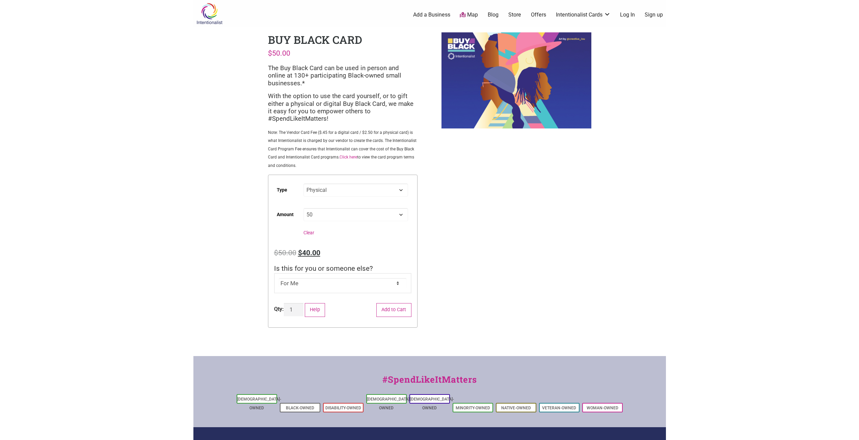
select select "Physical"
drag, startPoint x: 372, startPoint y: 216, endPoint x: 369, endPoint y: 221, distance: 5.4
click at [372, 216] on select "Choose an option Custom 25 50 100 150 200 250 500" at bounding box center [355, 214] width 104 height 13
click at [303, 208] on select "Choose an option Custom 25 50 100 150 200 250 500" at bounding box center [355, 214] width 104 height 13
select select "100"
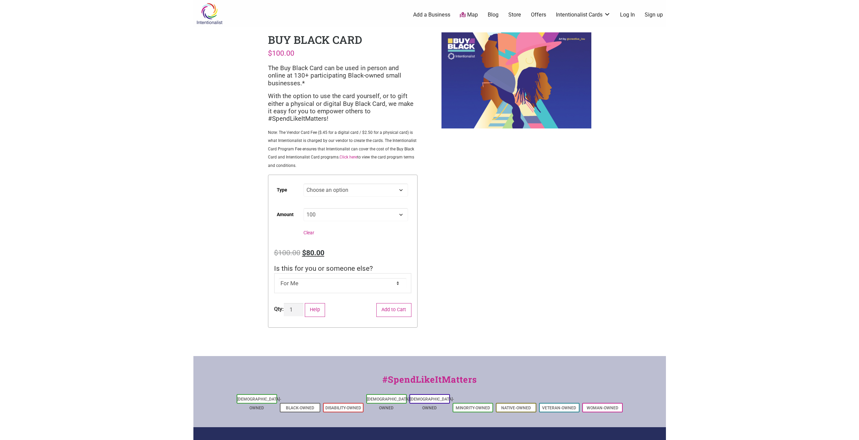
click at [476, 254] on div "Intentionalist Spend like it matters 0 Add a Business Map Blog Store Offers Int…" at bounding box center [429, 263] width 472 height 526
click at [478, 254] on div "Intentionalist Spend like it matters 0 Add a Business Map Blog Store Offers Int…" at bounding box center [429, 263] width 472 height 526
click at [512, 212] on div "Intentionalist Spend like it matters 0 Add a Business Map Blog Store Offers Int…" at bounding box center [429, 263] width 472 height 526
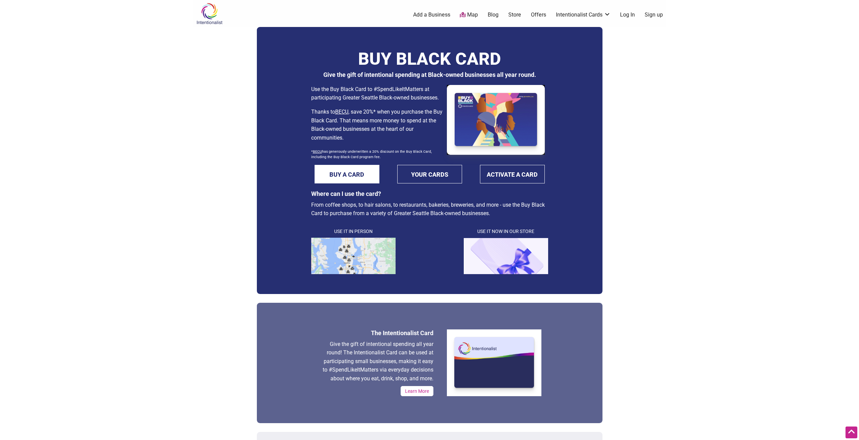
scroll to position [34, 0]
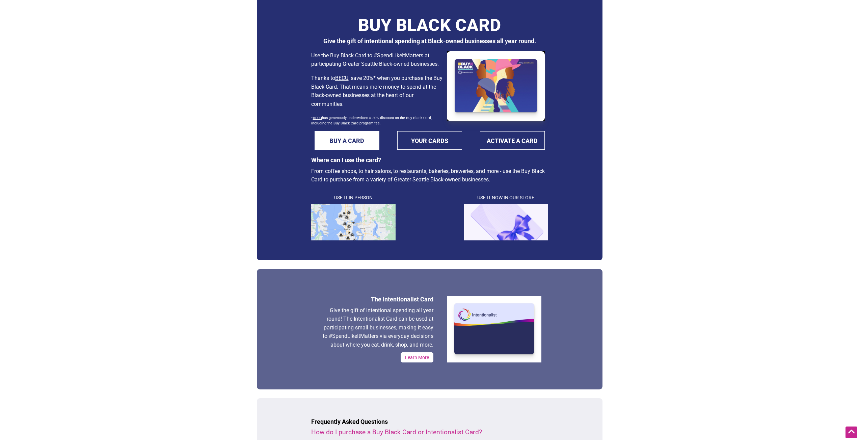
click at [686, 156] on body "× Menu 0 Add a Business Map Blog Store Offers Intentionalist Cards Buy Black Ca…" at bounding box center [429, 186] width 859 height 440
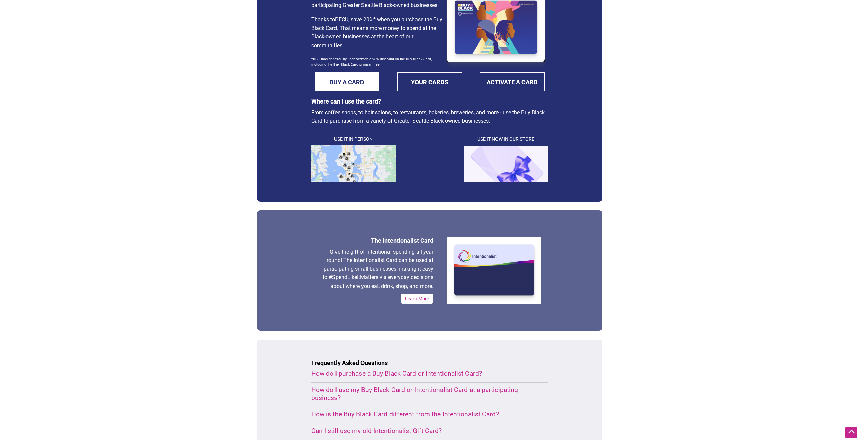
scroll to position [101, 0]
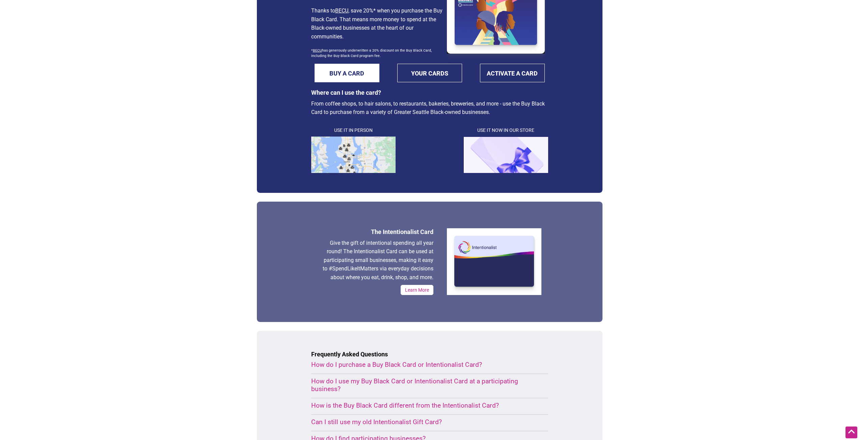
click at [152, 197] on body "× Menu 0 Add a Business Map Blog Store Offers Intentionalist Cards Buy Black Ca…" at bounding box center [429, 119] width 859 height 440
click at [152, 198] on body "× Menu 0 Add a Business Map Blog Store Offers Intentionalist Cards Buy Black Ca…" at bounding box center [429, 119] width 859 height 440
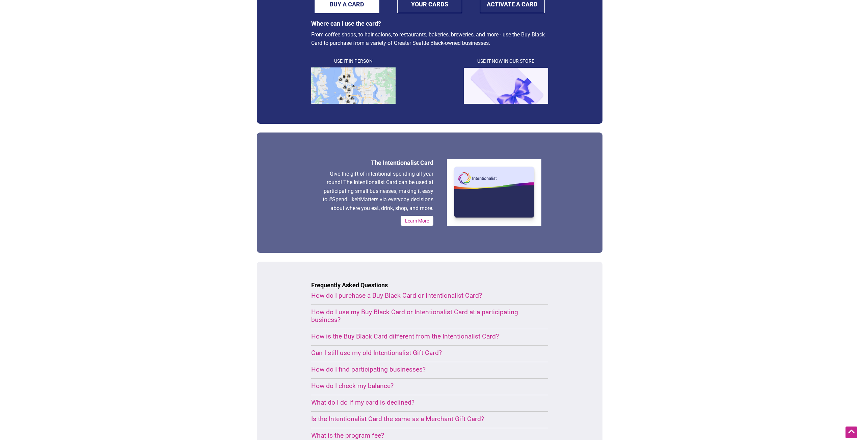
scroll to position [236, 0]
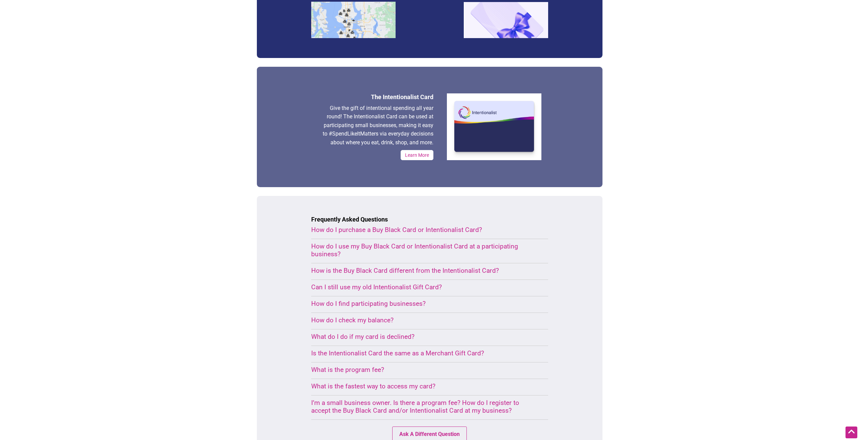
click at [421, 272] on div "How is the Buy Black Card different from the Intentionalist Card?" at bounding box center [421, 271] width 221 height 8
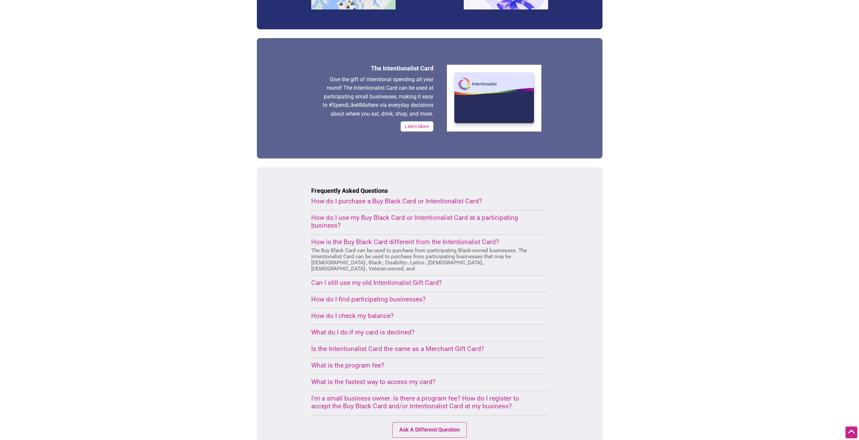
scroll to position [304, 0]
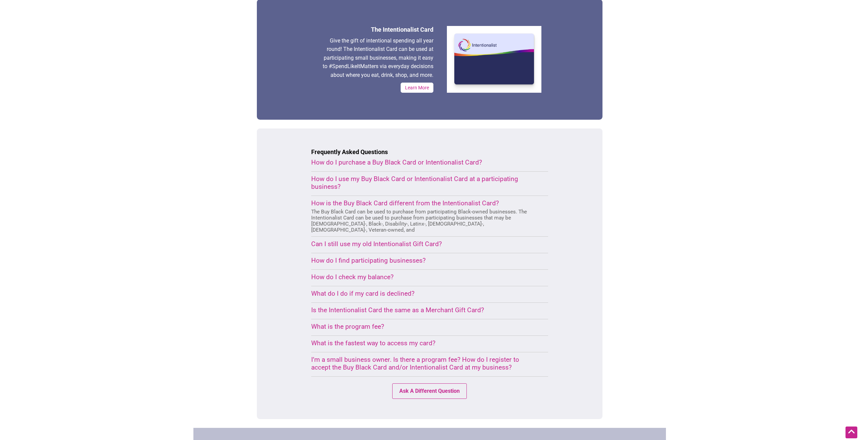
click at [357, 357] on div "I’m a small business owner. Is there a program fee? How do I register to accept…" at bounding box center [421, 364] width 221 height 16
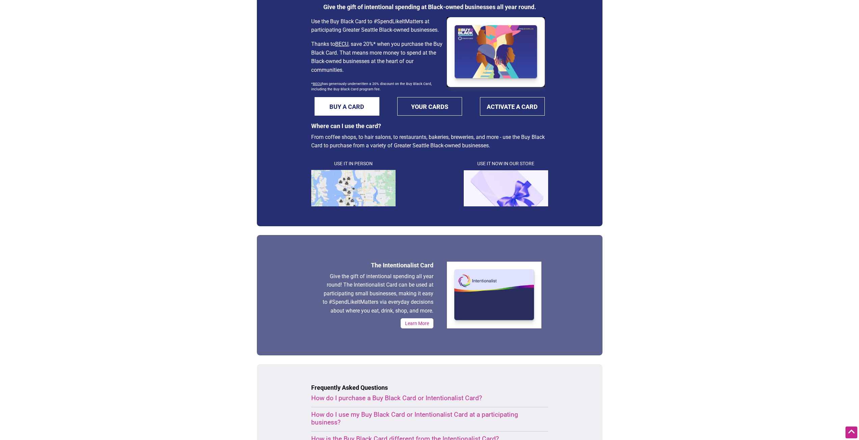
scroll to position [0, 0]
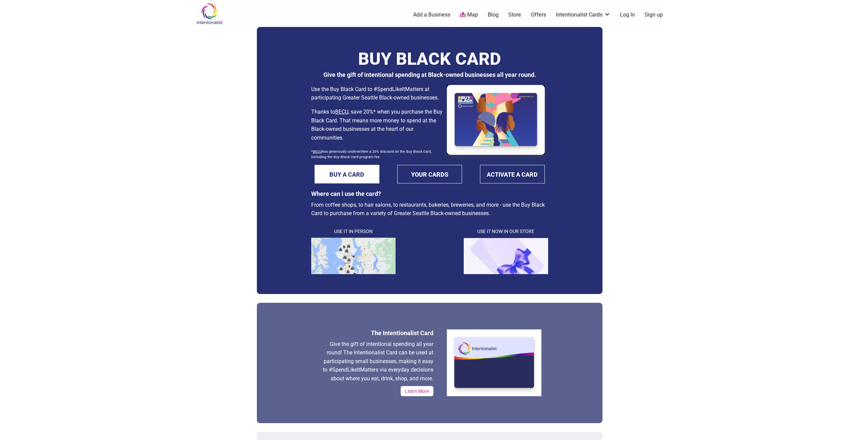
click at [171, 331] on body "× Menu 0 Add a Business Map Blog Store Offers Intentionalist Cards Buy Black Ca…" at bounding box center [429, 220] width 859 height 440
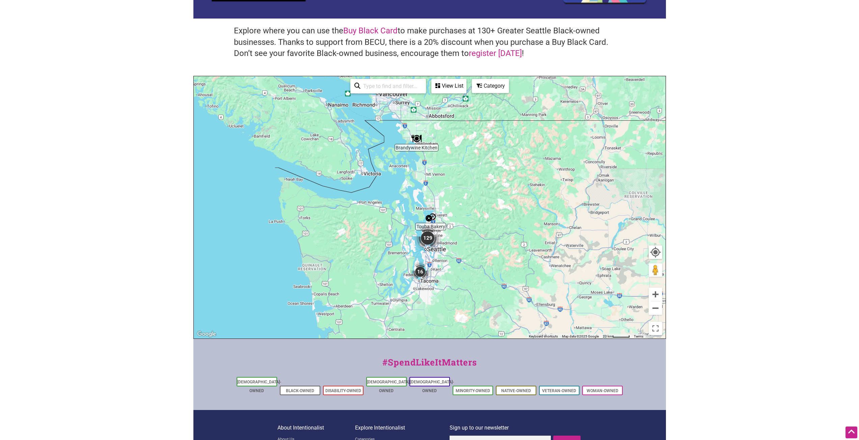
scroll to position [101, 0]
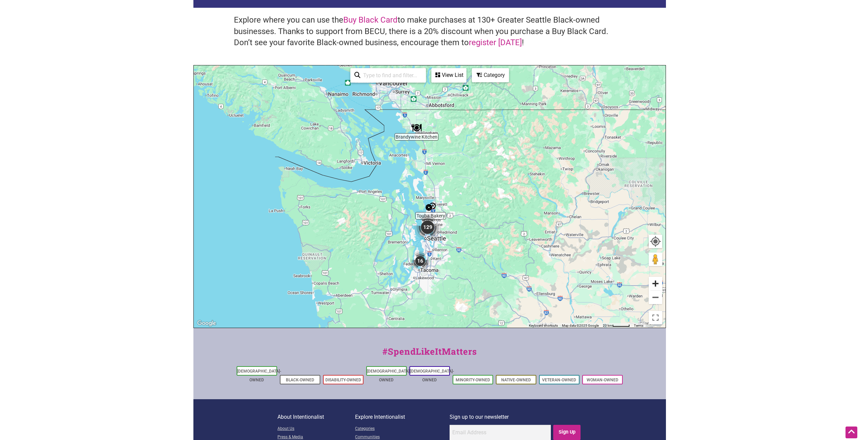
click at [658, 285] on button "Zoom in" at bounding box center [654, 283] width 13 height 13
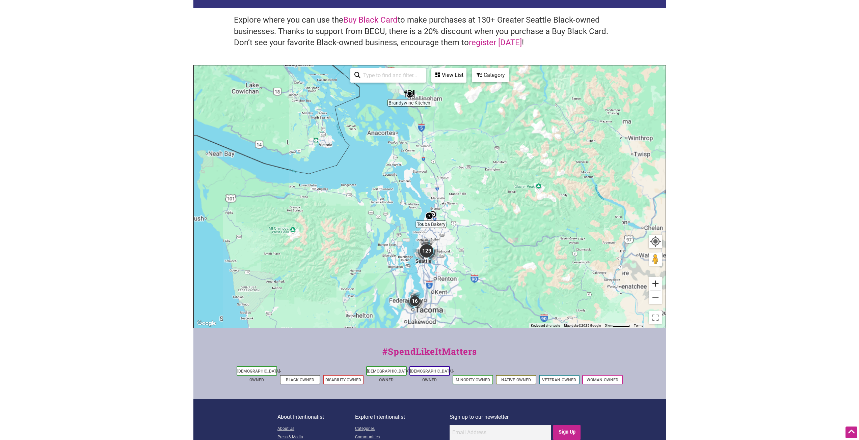
click at [658, 285] on button "Zoom in" at bounding box center [654, 283] width 13 height 13
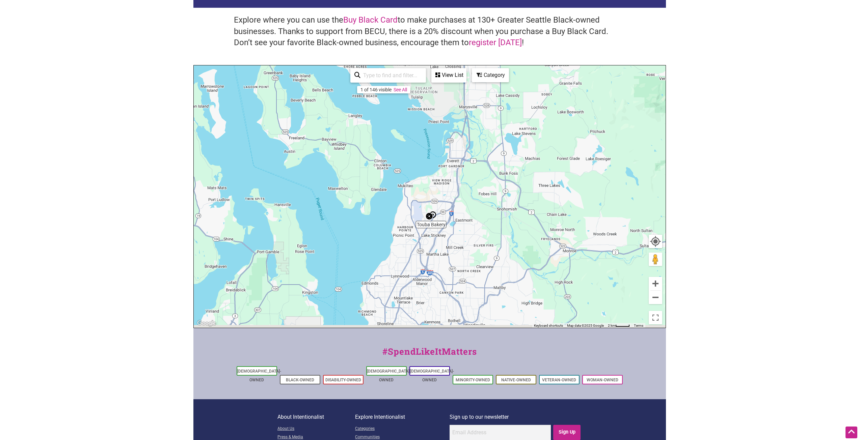
drag, startPoint x: 484, startPoint y: 274, endPoint x: 505, endPoint y: 168, distance: 108.2
click at [504, 173] on div "To navigate, press the arrow keys." at bounding box center [430, 196] width 472 height 262
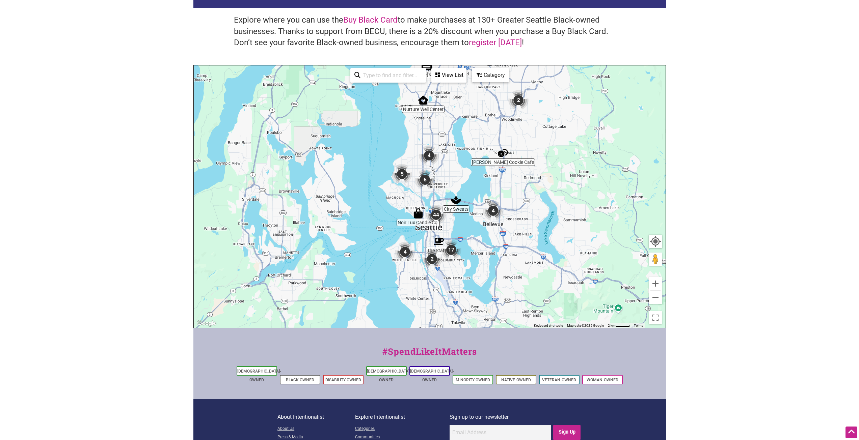
drag, startPoint x: 491, startPoint y: 206, endPoint x: 489, endPoint y: 198, distance: 8.5
click at [489, 198] on img "4" at bounding box center [493, 211] width 26 height 26
click at [653, 283] on button "Zoom in" at bounding box center [654, 283] width 13 height 13
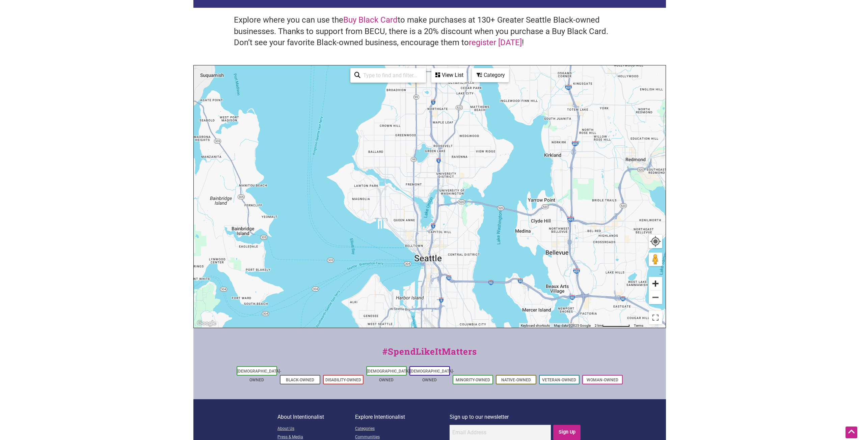
click at [653, 283] on button "Zoom in" at bounding box center [654, 283] width 13 height 13
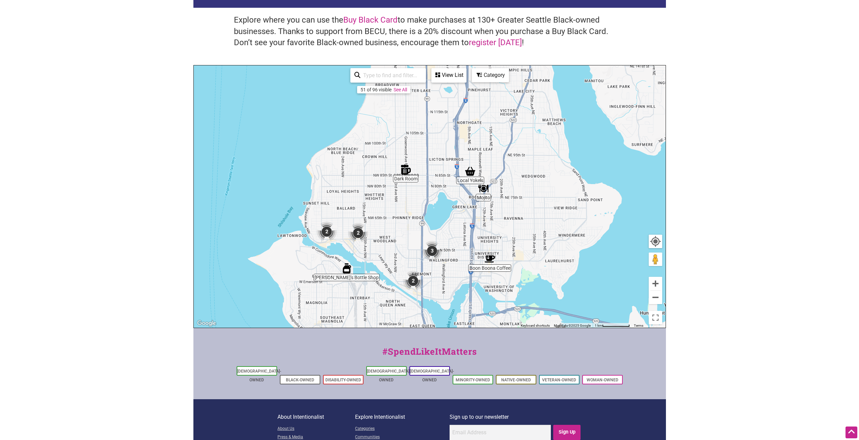
drag, startPoint x: 444, startPoint y: 175, endPoint x: 470, endPoint y: 284, distance: 111.7
click at [469, 284] on div "To navigate, press the arrow keys." at bounding box center [430, 196] width 472 height 262
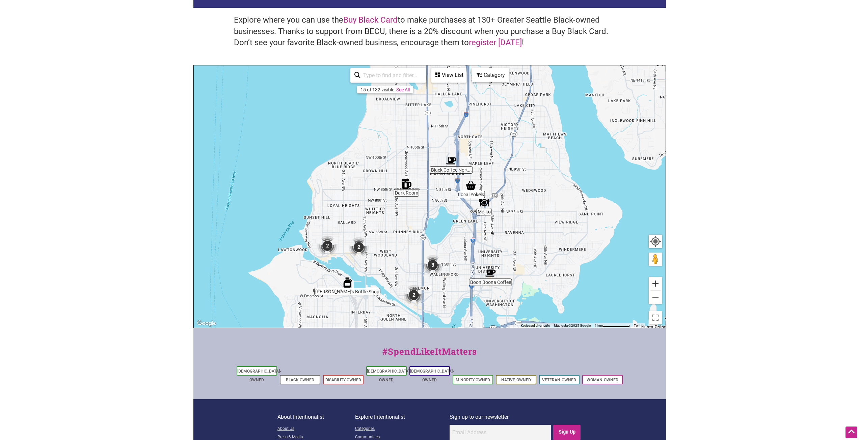
click at [657, 282] on button "Zoom in" at bounding box center [654, 283] width 13 height 13
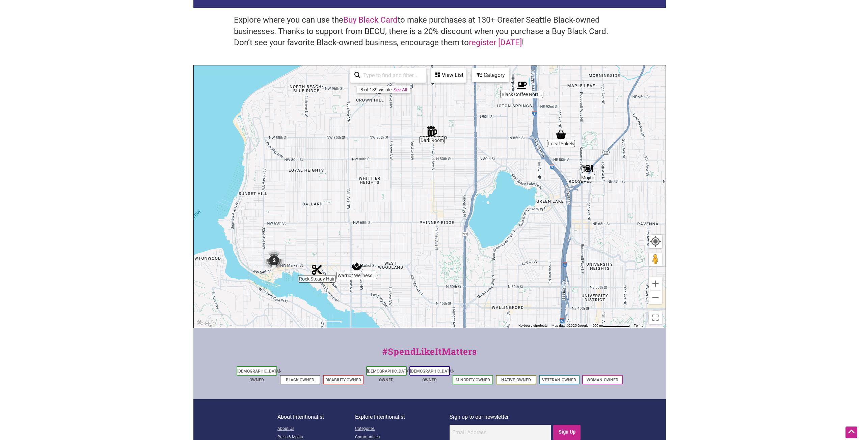
drag, startPoint x: 433, startPoint y: 257, endPoint x: 483, endPoint y: 211, distance: 67.6
click at [483, 211] on div "To navigate, press the arrow keys." at bounding box center [430, 196] width 472 height 262
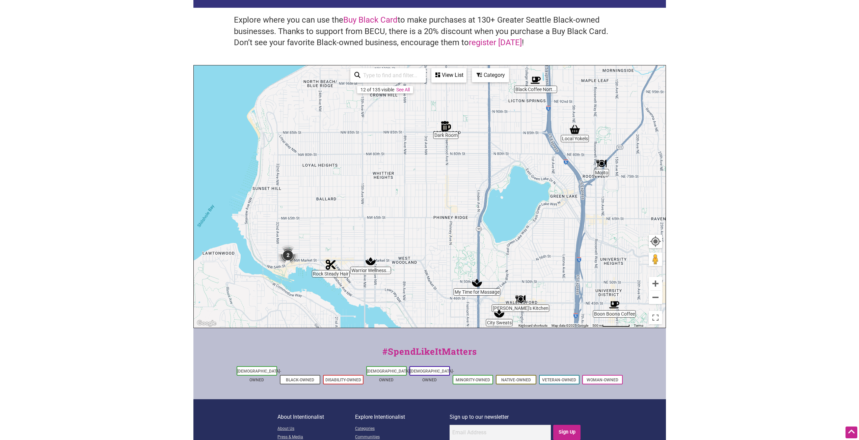
drag, startPoint x: 431, startPoint y: 274, endPoint x: 506, endPoint y: 257, distance: 76.8
click at [506, 257] on div "To navigate, press the arrow keys." at bounding box center [430, 196] width 472 height 262
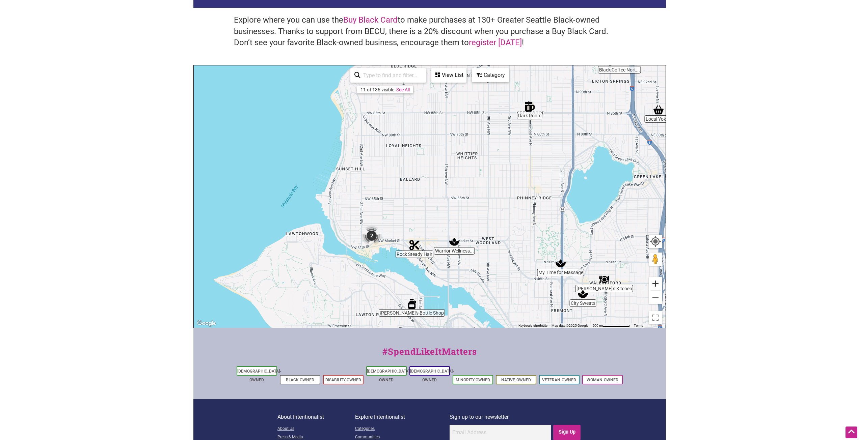
click at [651, 284] on button "Zoom in" at bounding box center [654, 283] width 13 height 13
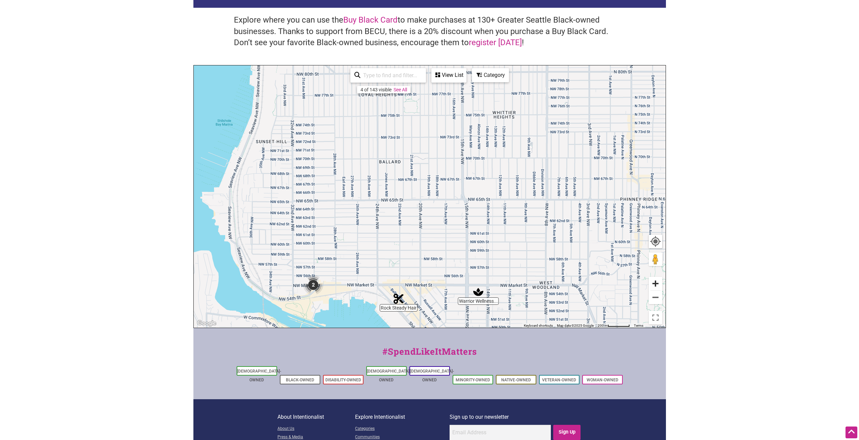
click at [651, 284] on button "Zoom in" at bounding box center [654, 283] width 13 height 13
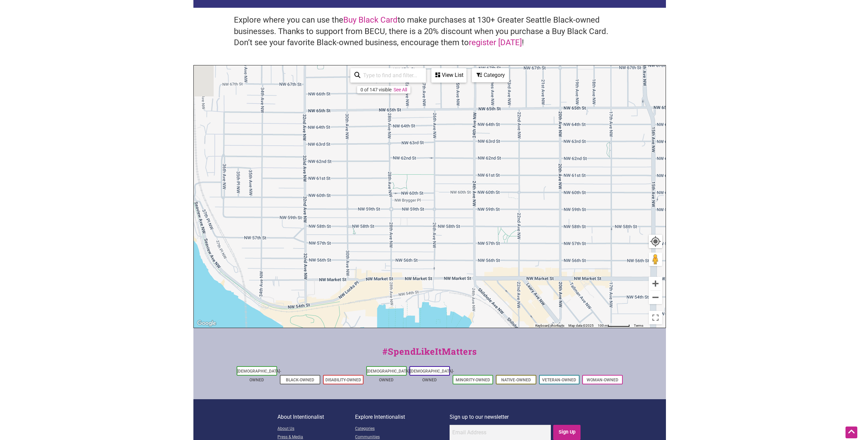
drag, startPoint x: 430, startPoint y: 281, endPoint x: 584, endPoint y: 179, distance: 184.2
click at [584, 179] on div "To navigate, press the arrow keys." at bounding box center [430, 196] width 472 height 262
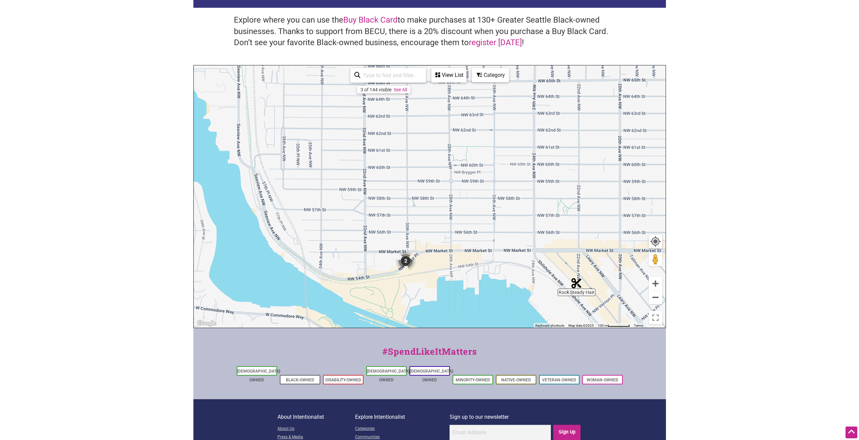
drag, startPoint x: 459, startPoint y: 221, endPoint x: 474, endPoint y: 220, distance: 14.6
click at [474, 220] on div "To navigate, press the arrow keys." at bounding box center [430, 196] width 472 height 262
click at [652, 282] on button "Zoom in" at bounding box center [654, 283] width 13 height 13
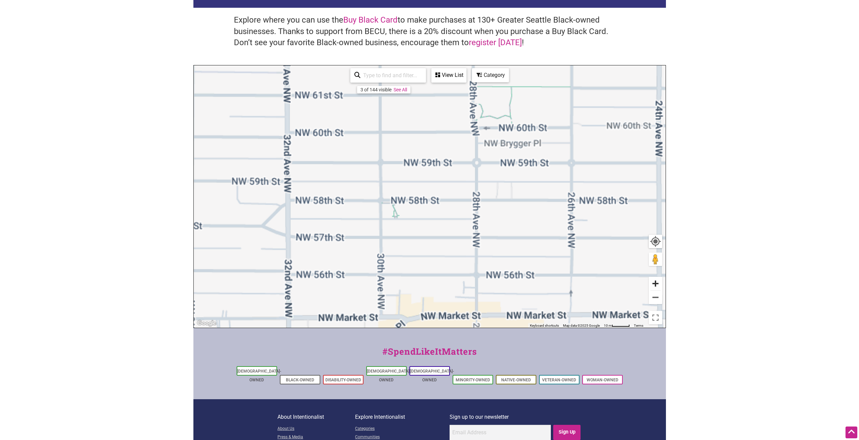
click at [652, 282] on button "Zoom in" at bounding box center [654, 283] width 13 height 13
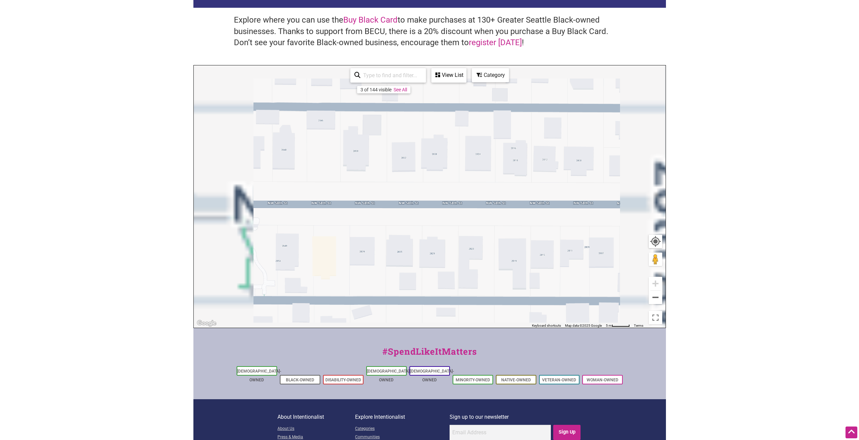
drag, startPoint x: 493, startPoint y: 263, endPoint x: 569, endPoint y: 111, distance: 170.3
click at [554, 138] on div "To navigate, press the arrow keys." at bounding box center [430, 196] width 472 height 262
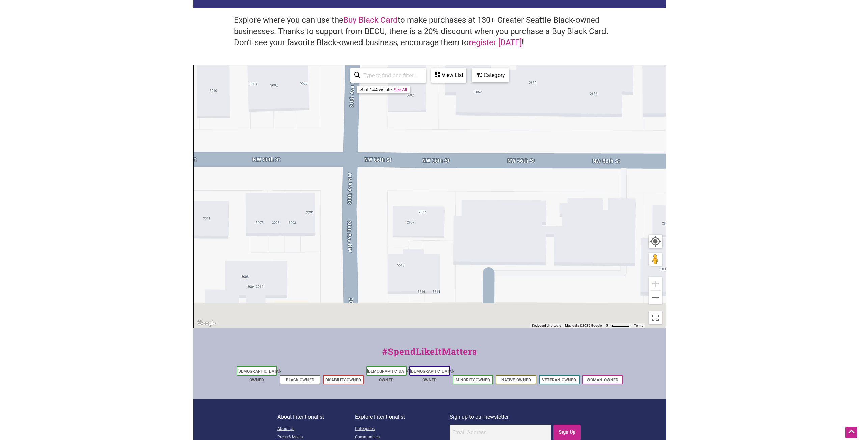
drag, startPoint x: 469, startPoint y: 235, endPoint x: 476, endPoint y: 82, distance: 153.0
click at [475, 89] on div "To navigate, press the arrow keys." at bounding box center [430, 196] width 472 height 262
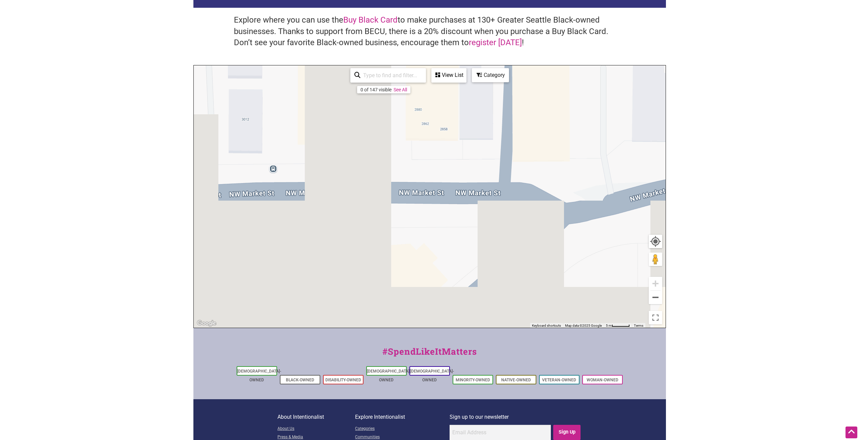
drag, startPoint x: 468, startPoint y: 171, endPoint x: 466, endPoint y: 91, distance: 79.6
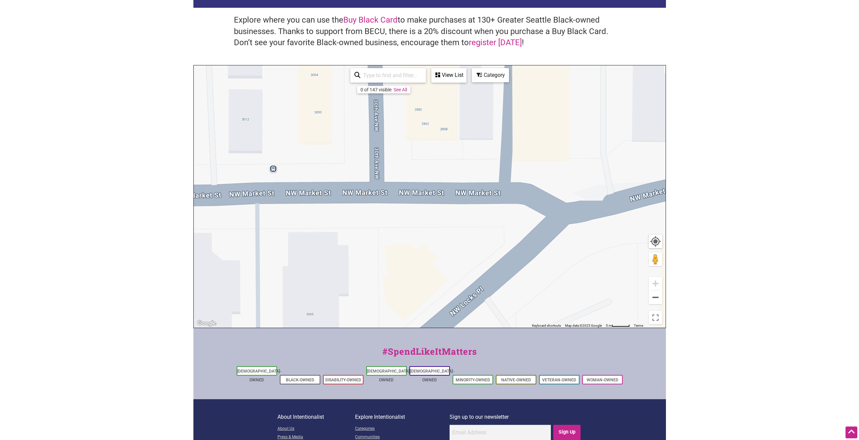
click at [466, 96] on div "To navigate, press the arrow keys." at bounding box center [430, 196] width 472 height 262
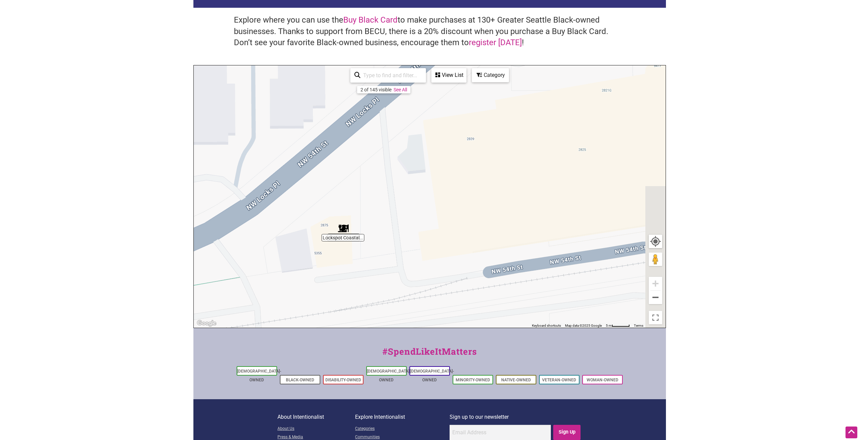
drag, startPoint x: 462, startPoint y: 241, endPoint x: 452, endPoint y: 125, distance: 116.5
click at [447, 139] on div "To navigate, press the arrow keys." at bounding box center [430, 196] width 472 height 262
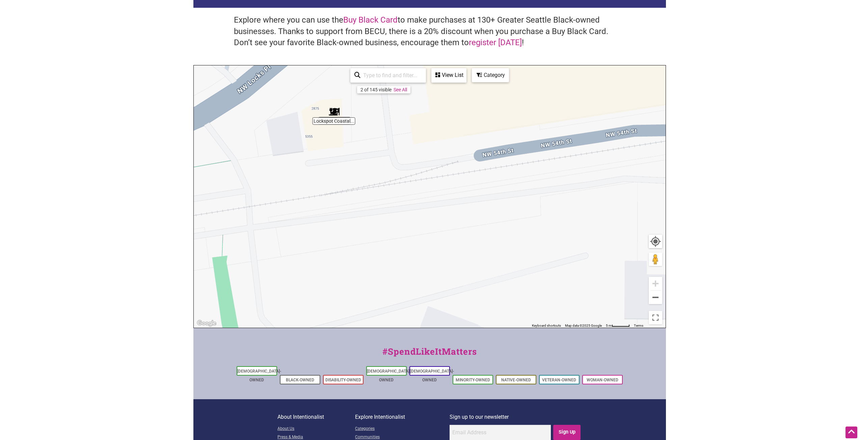
drag, startPoint x: 453, startPoint y: 143, endPoint x: 486, endPoint y: 271, distance: 131.9
click at [486, 271] on div "To navigate, press the arrow keys." at bounding box center [430, 196] width 472 height 262
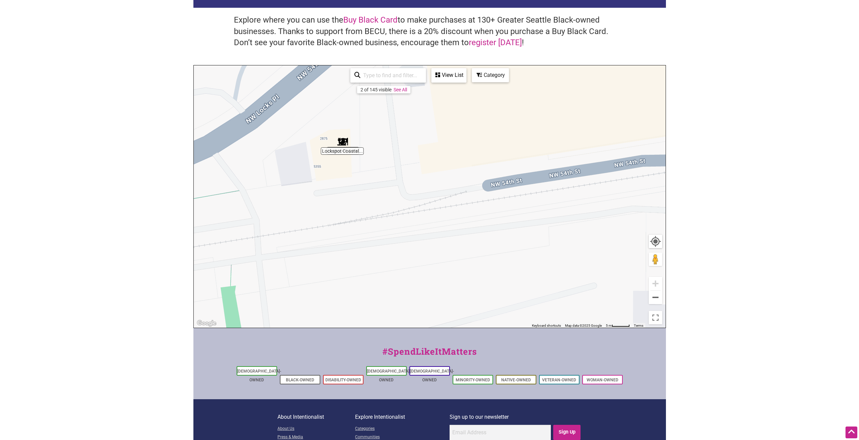
click at [457, 75] on div "View List" at bounding box center [449, 75] width 34 height 13
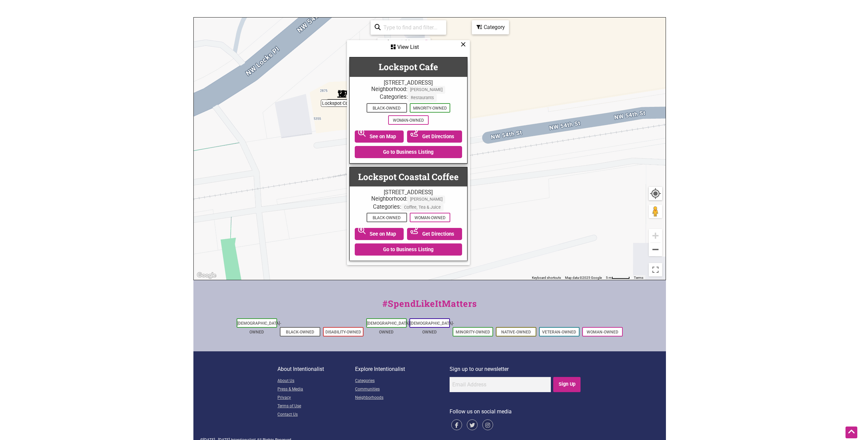
scroll to position [150, 0]
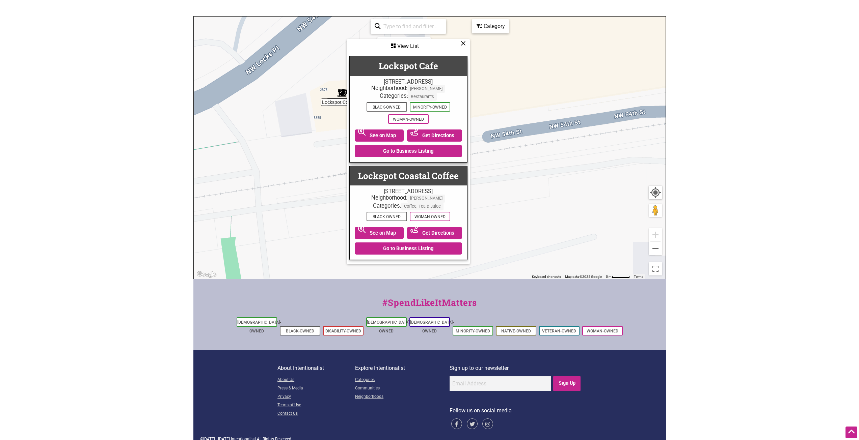
click at [460, 43] on div "View List" at bounding box center [407, 46] width 121 height 13
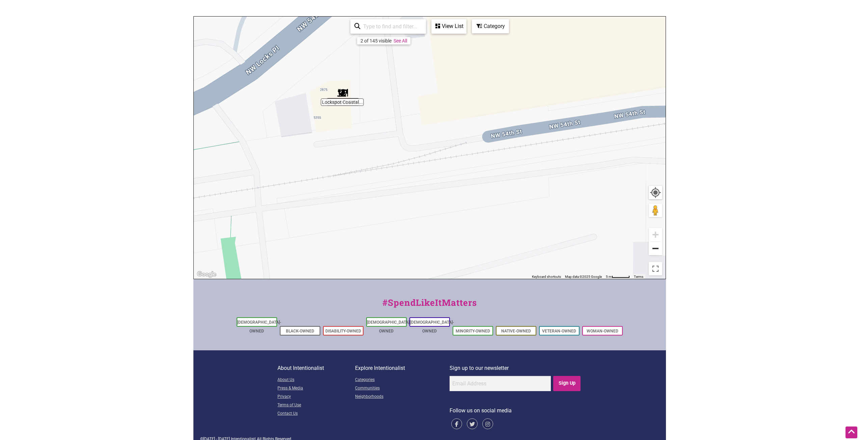
click at [659, 251] on button "Zoom out" at bounding box center [654, 248] width 13 height 13
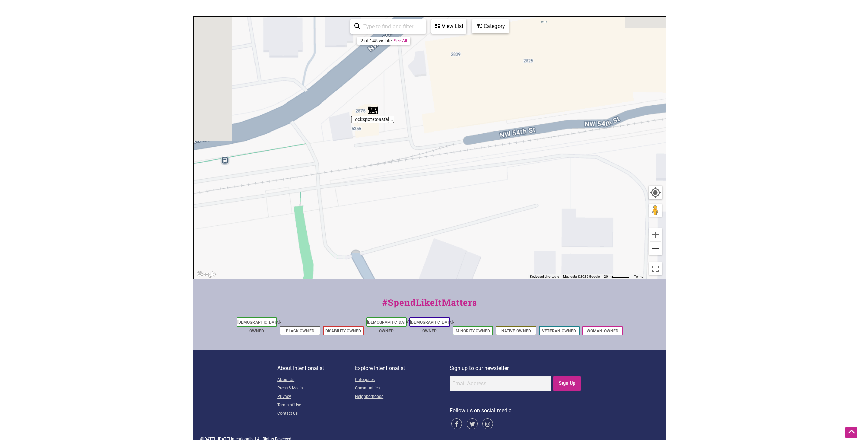
click at [659, 251] on button "Zoom out" at bounding box center [654, 248] width 13 height 13
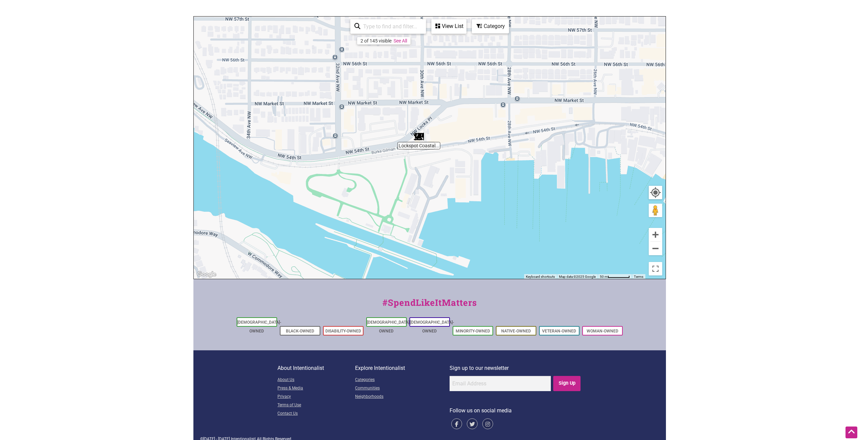
click at [725, 189] on body "× Menu 0 Add a Business Map Blog Store Offers Intentionalist Cards Buy Black Ca…" at bounding box center [429, 70] width 859 height 440
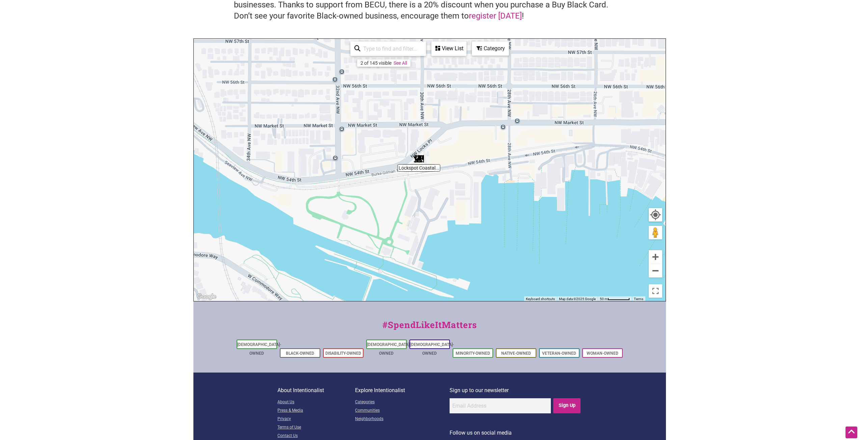
scroll to position [116, 0]
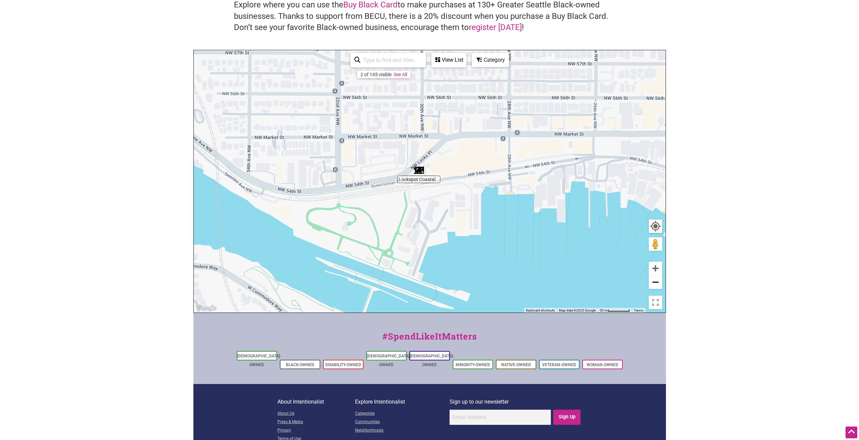
click at [656, 283] on button "Zoom out" at bounding box center [654, 282] width 13 height 13
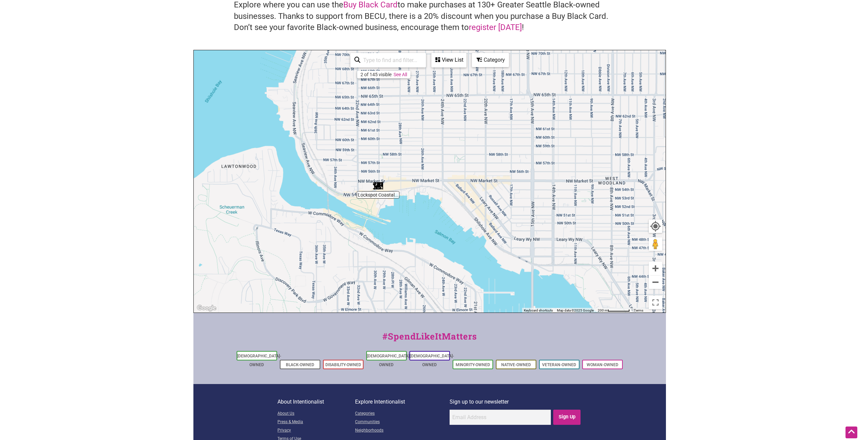
drag, startPoint x: 583, startPoint y: 199, endPoint x: 442, endPoint y: 214, distance: 142.5
click at [453, 216] on div "To navigate, press the arrow keys." at bounding box center [430, 181] width 472 height 262
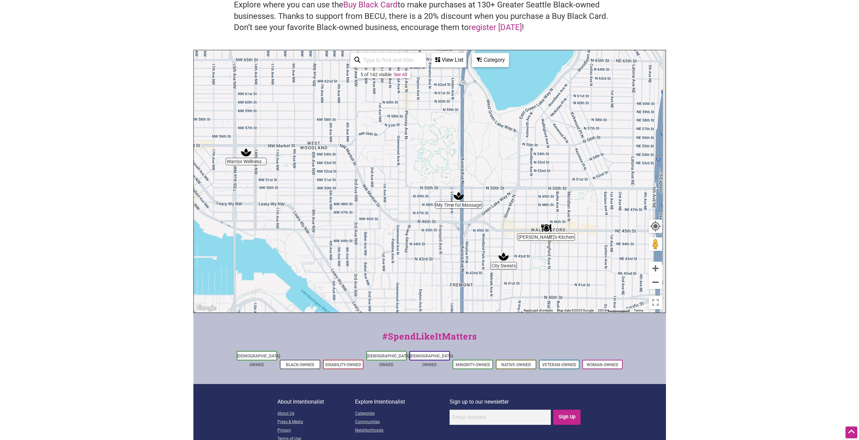
drag, startPoint x: 595, startPoint y: 242, endPoint x: 535, endPoint y: 188, distance: 80.5
click at [535, 188] on div "To navigate, press the arrow keys." at bounding box center [430, 181] width 472 height 262
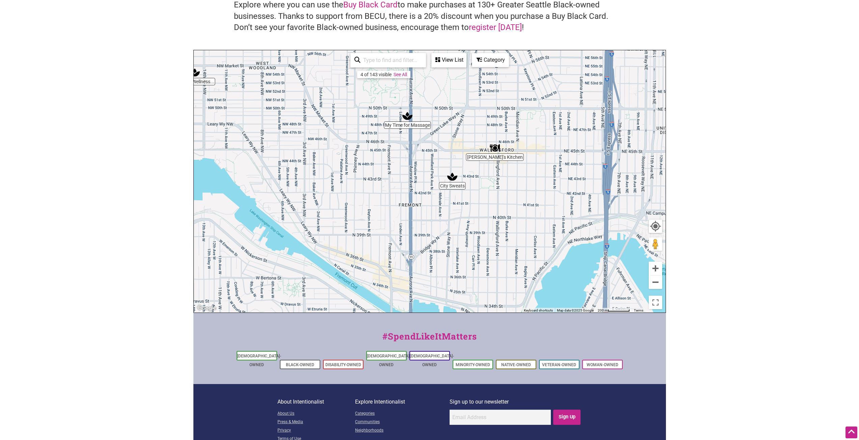
drag, startPoint x: 553, startPoint y: 218, endPoint x: 501, endPoint y: 138, distance: 94.8
click at [501, 138] on div "To navigate, press the arrow keys." at bounding box center [430, 181] width 472 height 262
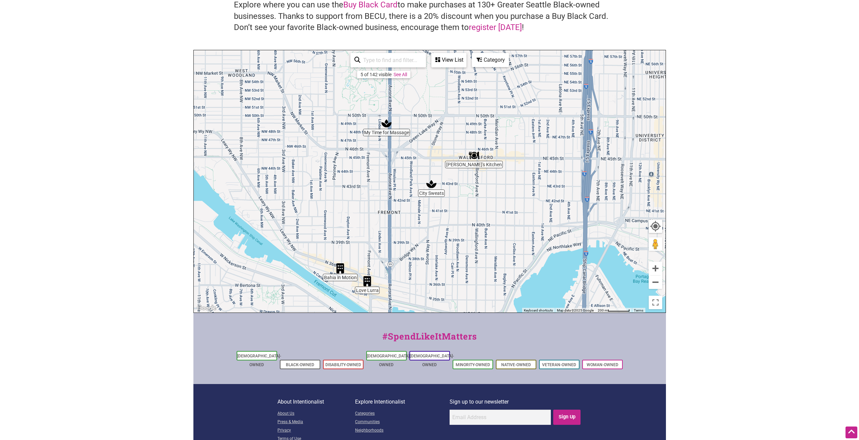
drag, startPoint x: 580, startPoint y: 205, endPoint x: 574, endPoint y: 208, distance: 7.2
click at [574, 208] on div "To navigate, press the arrow keys." at bounding box center [430, 181] width 472 height 262
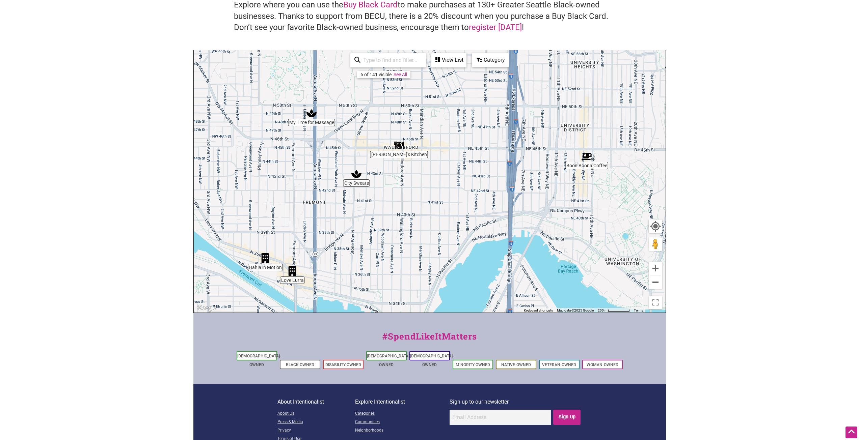
drag, startPoint x: 510, startPoint y: 247, endPoint x: 439, endPoint y: 236, distance: 71.7
click at [439, 236] on div "To navigate, press the arrow keys." at bounding box center [430, 181] width 472 height 262
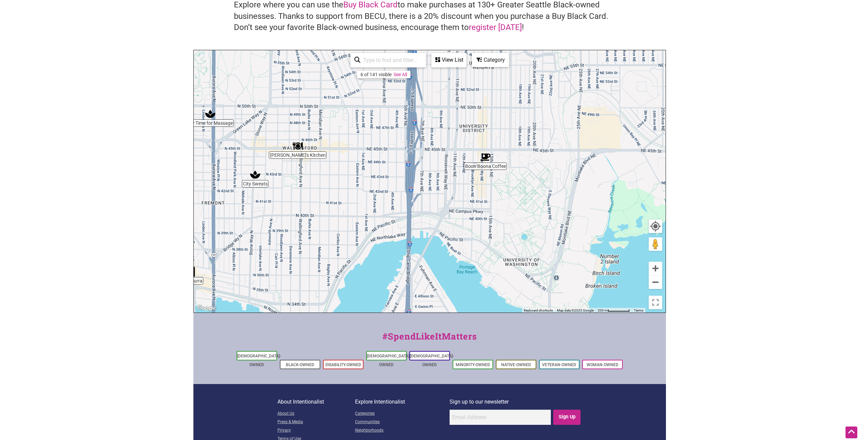
drag, startPoint x: 496, startPoint y: 228, endPoint x: 406, endPoint y: 226, distance: 90.1
click at [406, 226] on div "To navigate, press the arrow keys." at bounding box center [430, 181] width 472 height 262
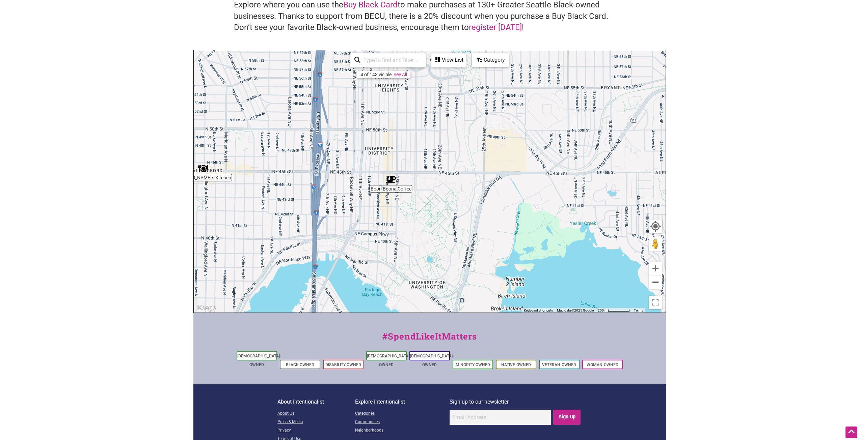
drag, startPoint x: 495, startPoint y: 241, endPoint x: 404, endPoint y: 265, distance: 94.0
click at [404, 265] on div "To navigate, press the arrow keys." at bounding box center [430, 181] width 472 height 262
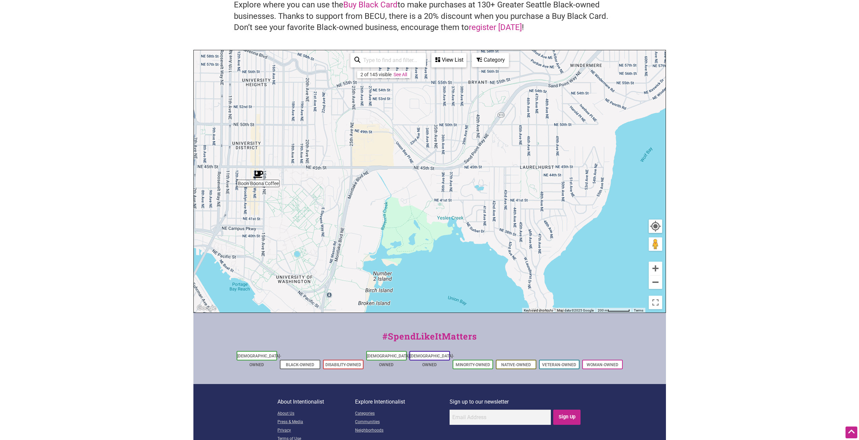
drag, startPoint x: 500, startPoint y: 212, endPoint x: 370, endPoint y: 205, distance: 130.0
click at [370, 205] on div "To navigate, press the arrow keys." at bounding box center [430, 181] width 472 height 262
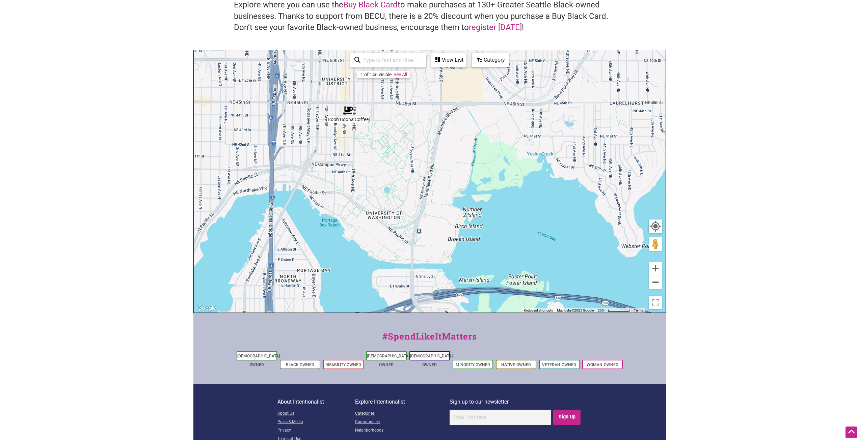
drag, startPoint x: 363, startPoint y: 196, endPoint x: 456, endPoint y: 133, distance: 112.5
click at [456, 133] on div "To navigate, press the arrow keys." at bounding box center [430, 181] width 472 height 262
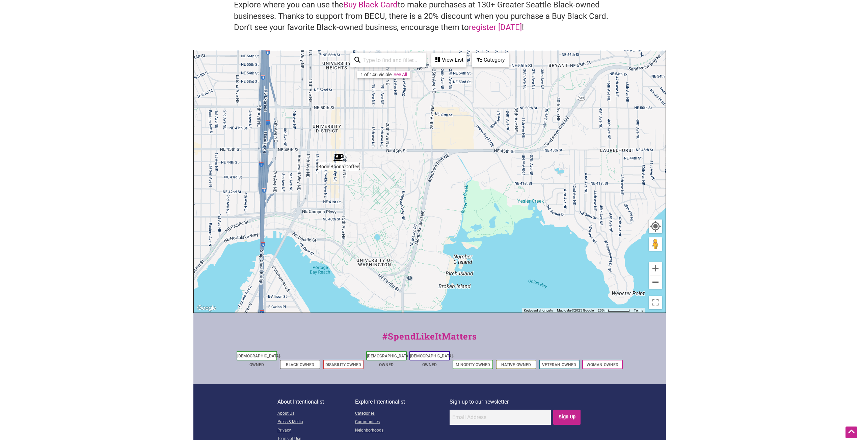
drag, startPoint x: 455, startPoint y: 133, endPoint x: 440, endPoint y: 209, distance: 77.9
click at [441, 209] on div "To navigate, press the arrow keys." at bounding box center [430, 181] width 472 height 262
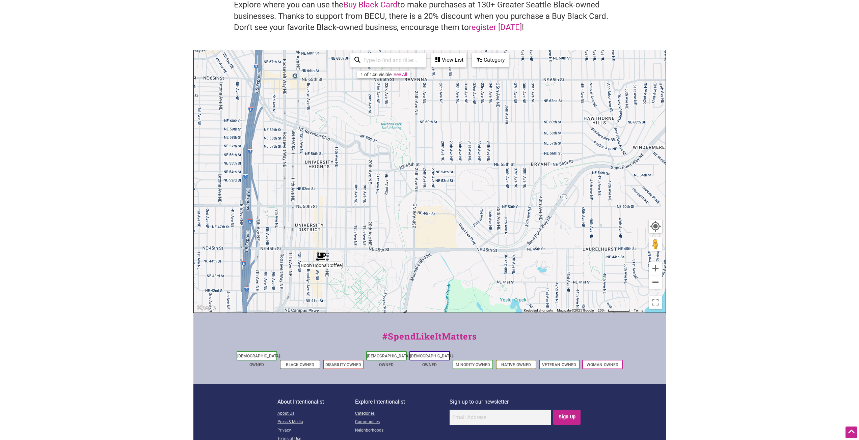
drag, startPoint x: 442, startPoint y: 164, endPoint x: 435, endPoint y: 238, distance: 73.9
click at [435, 238] on div "To navigate, press the arrow keys." at bounding box center [430, 181] width 472 height 262
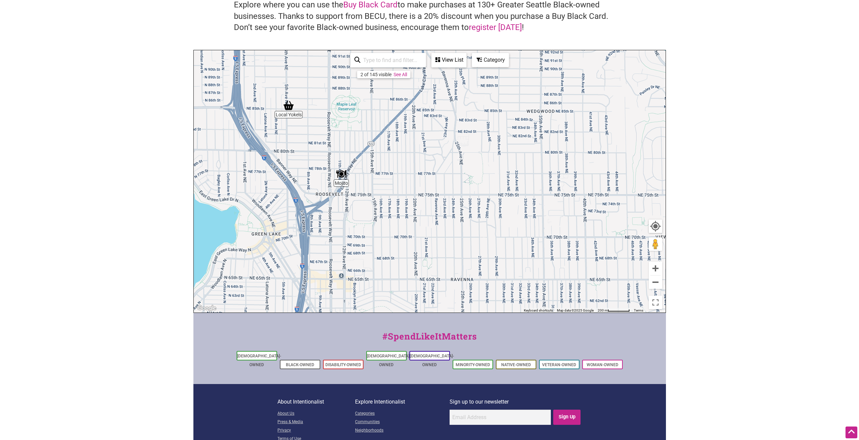
drag, startPoint x: 342, startPoint y: 152, endPoint x: 411, endPoint y: 94, distance: 90.0
click at [411, 94] on div "To navigate, press the arrow keys." at bounding box center [430, 181] width 472 height 262
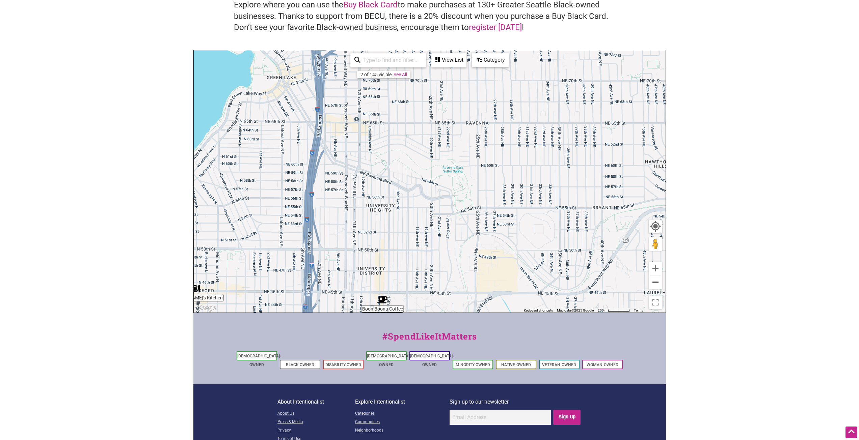
drag, startPoint x: 446, startPoint y: 220, endPoint x: 422, endPoint y: 125, distance: 97.6
click at [422, 125] on div "To navigate, press the arrow keys." at bounding box center [430, 181] width 472 height 262
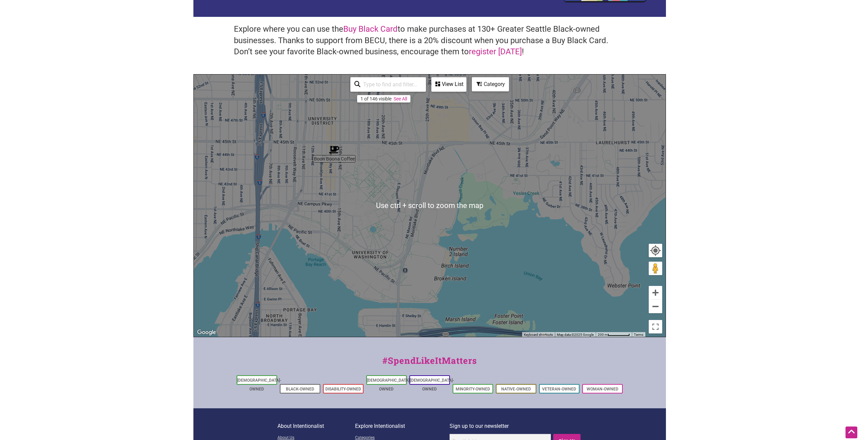
scroll to position [83, 0]
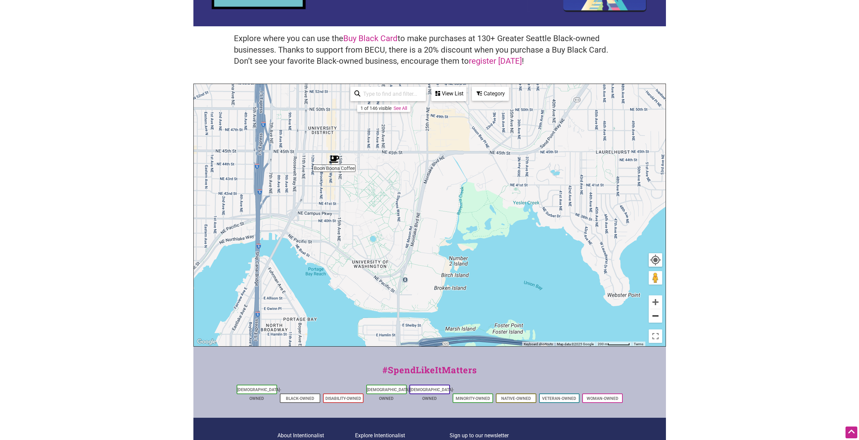
click at [654, 314] on button "Zoom out" at bounding box center [654, 315] width 13 height 13
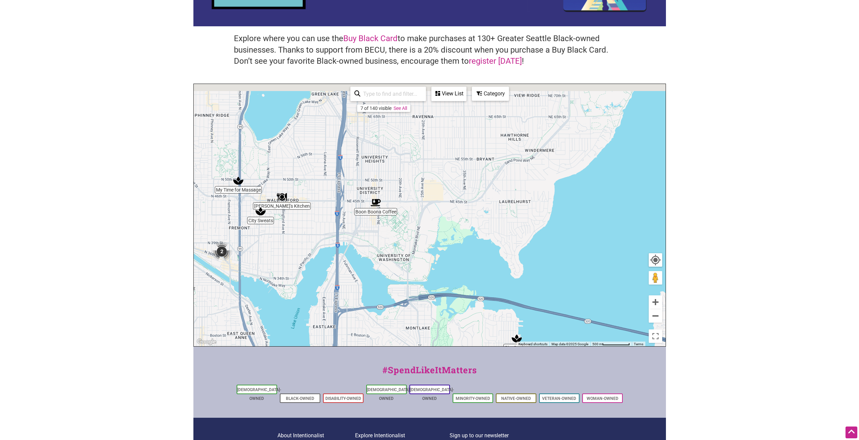
drag, startPoint x: 541, startPoint y: 234, endPoint x: 534, endPoint y: 261, distance: 27.5
click at [534, 261] on div "To navigate, press the arrow keys." at bounding box center [430, 215] width 472 height 262
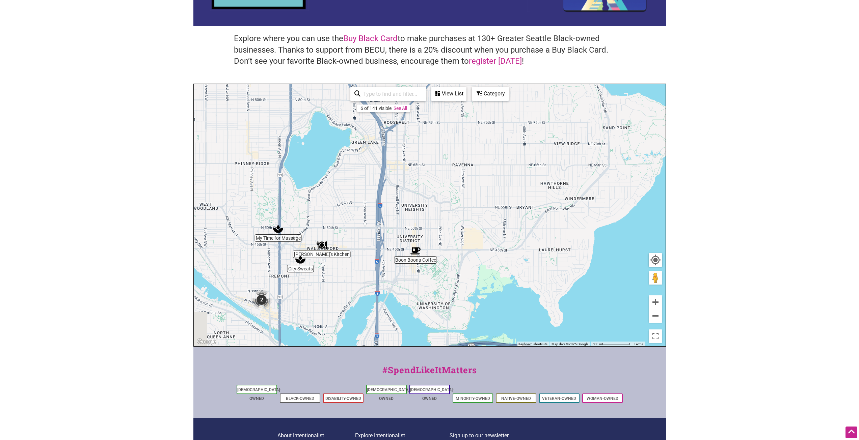
drag, startPoint x: 455, startPoint y: 184, endPoint x: 504, endPoint y: 232, distance: 68.2
click at [504, 232] on div "To navigate, press the arrow keys." at bounding box center [430, 215] width 472 height 262
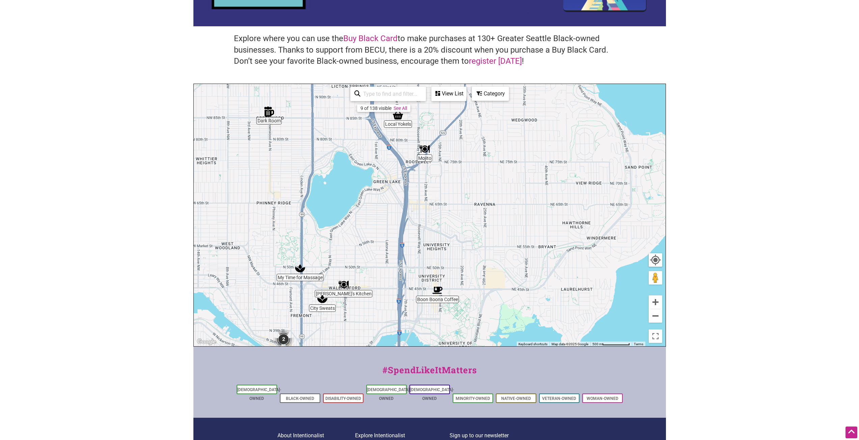
drag, startPoint x: 485, startPoint y: 227, endPoint x: 492, endPoint y: 237, distance: 12.3
click at [492, 237] on div "To navigate, press the arrow keys." at bounding box center [430, 215] width 472 height 262
click at [748, 201] on body "× Menu 0 Add a Business Map Blog Store Offers Intentionalist Cards Buy Black Ca…" at bounding box center [429, 137] width 859 height 440
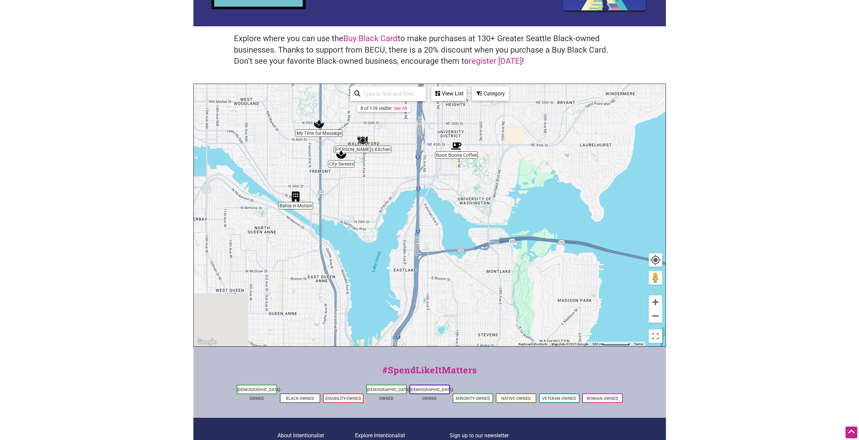
drag, startPoint x: 570, startPoint y: 260, endPoint x: 556, endPoint y: 67, distance: 193.2
click at [556, 67] on div "Explore where you can use the Buy Black Card to make purchases at 130+ Greater …" at bounding box center [429, 145] width 472 height 402
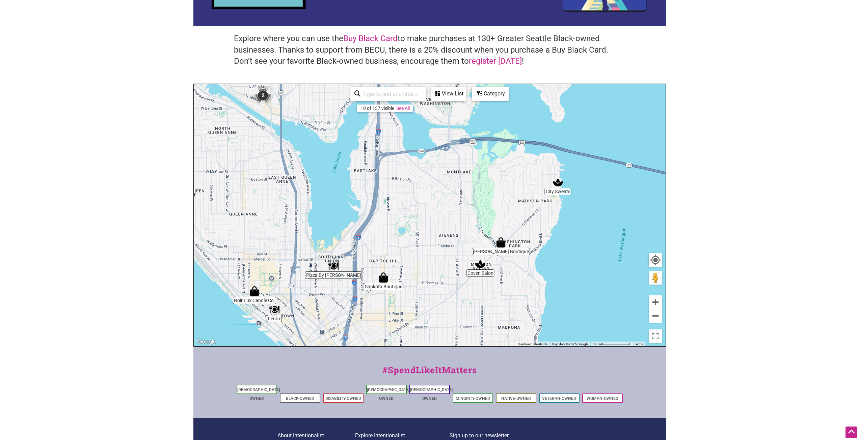
drag, startPoint x: 427, startPoint y: 302, endPoint x: 436, endPoint y: 272, distance: 31.5
click at [436, 272] on div "To navigate, press the arrow keys." at bounding box center [430, 215] width 472 height 262
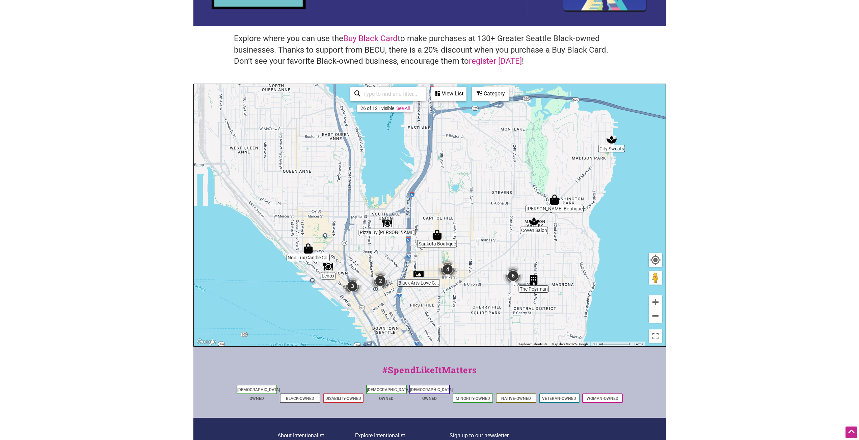
drag, startPoint x: 427, startPoint y: 286, endPoint x: 481, endPoint y: 243, distance: 69.3
click at [481, 243] on div "To navigate, press the arrow keys." at bounding box center [430, 215] width 472 height 262
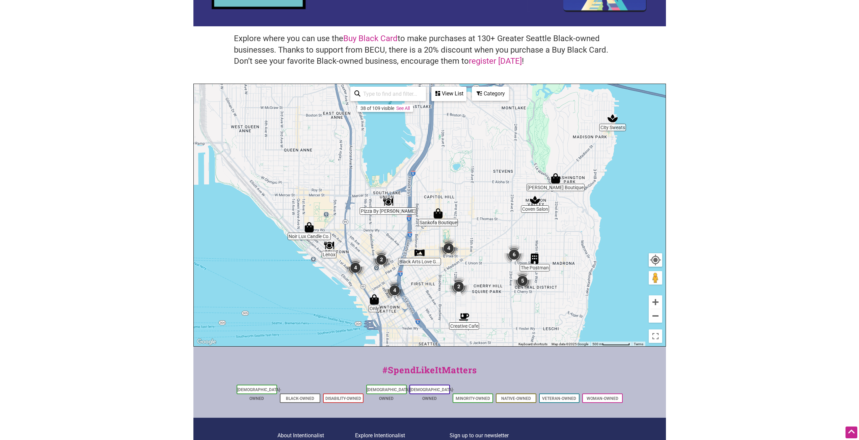
drag, startPoint x: 421, startPoint y: 312, endPoint x: 418, endPoint y: 267, distance: 45.0
click at [418, 267] on div "To navigate, press the arrow keys." at bounding box center [430, 215] width 472 height 262
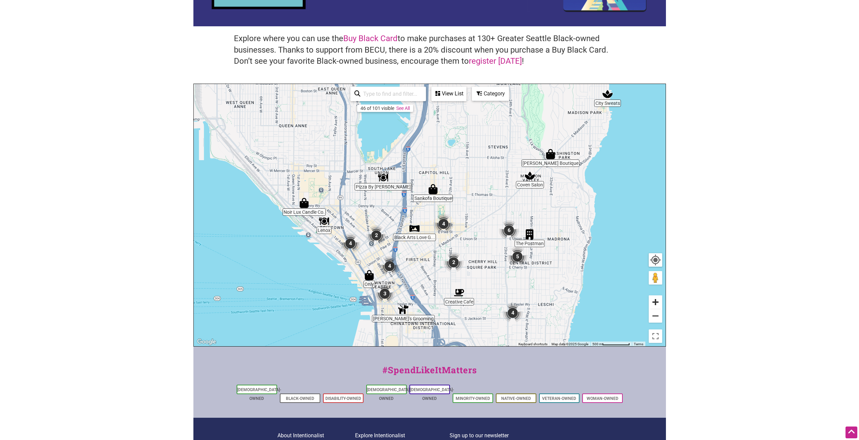
click at [657, 301] on button "Zoom in" at bounding box center [654, 302] width 13 height 13
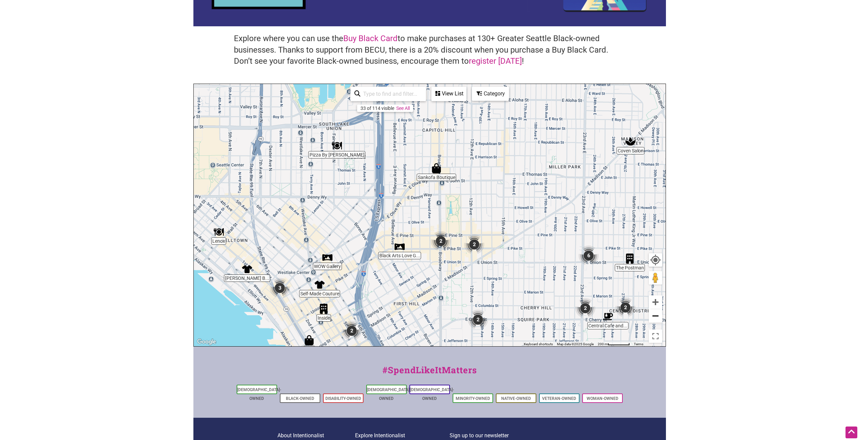
click at [657, 321] on button "Zoom out" at bounding box center [654, 315] width 13 height 13
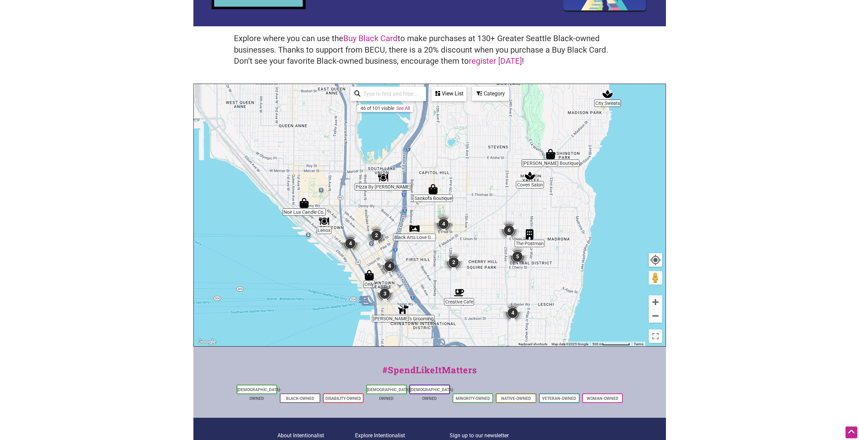
click at [460, 95] on div "View List" at bounding box center [449, 93] width 34 height 13
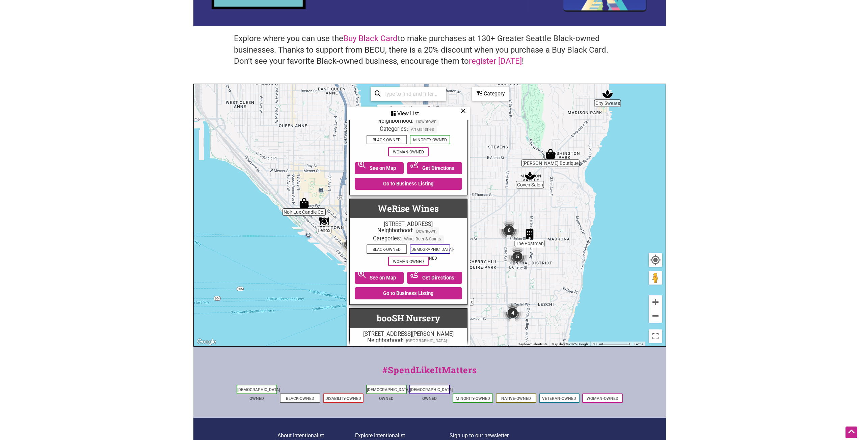
scroll to position [4757, 0]
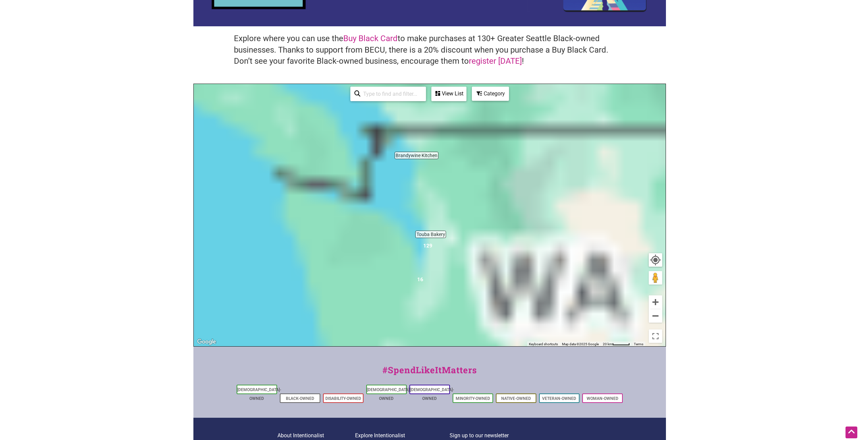
scroll to position [83, 0]
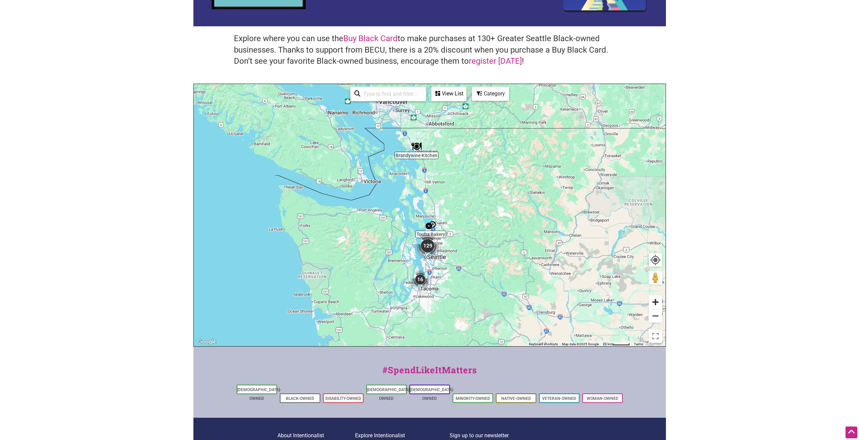
click at [657, 300] on button "Zoom in" at bounding box center [654, 302] width 13 height 13
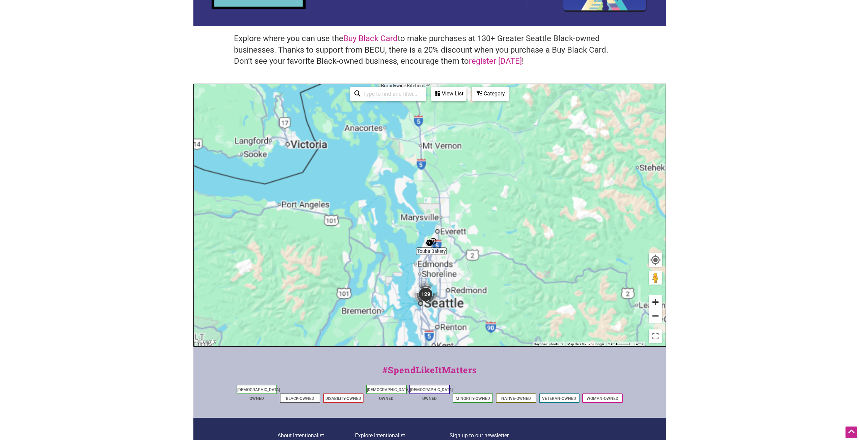
click at [657, 300] on button "Zoom in" at bounding box center [654, 302] width 13 height 13
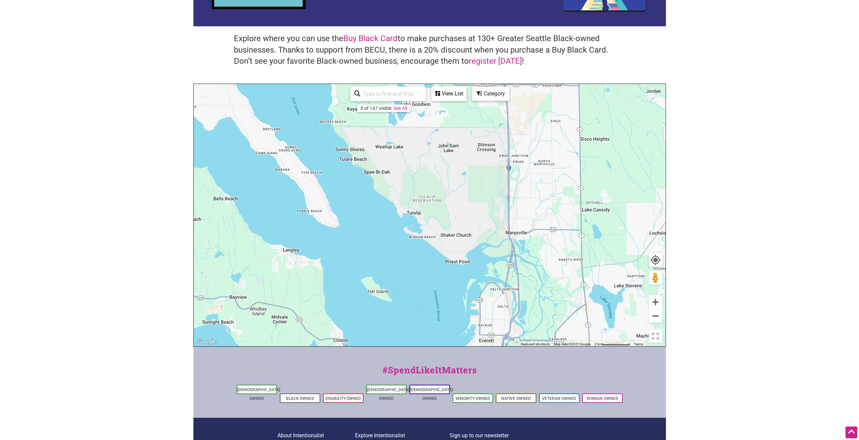
drag, startPoint x: 381, startPoint y: 269, endPoint x: 389, endPoint y: 158, distance: 110.6
click at [388, 165] on div "To navigate, press the arrow keys." at bounding box center [430, 215] width 472 height 262
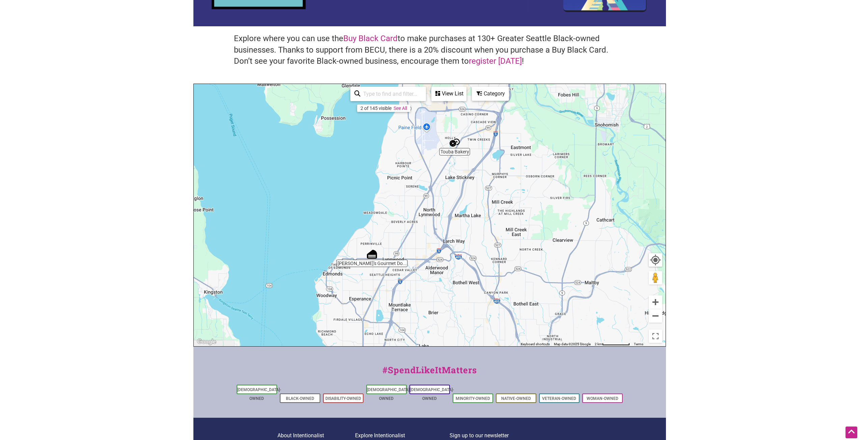
drag, startPoint x: 395, startPoint y: 232, endPoint x: 389, endPoint y: 203, distance: 29.6
click at [389, 203] on div "To navigate, press the arrow keys." at bounding box center [430, 215] width 472 height 262
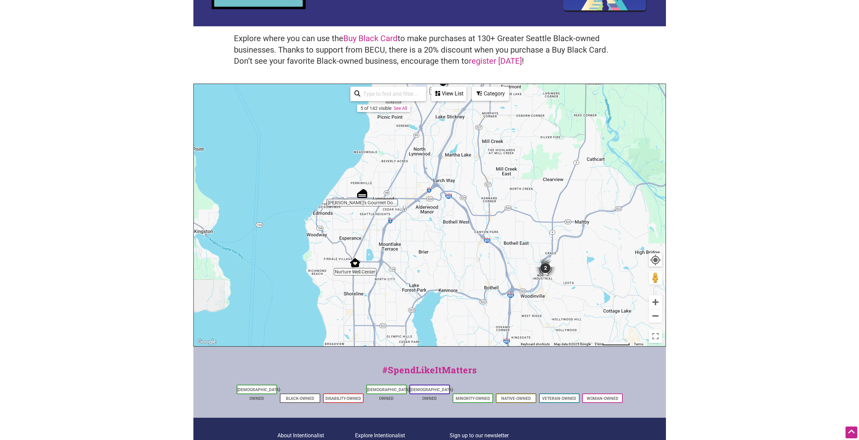
drag, startPoint x: 416, startPoint y: 288, endPoint x: 410, endPoint y: 186, distance: 102.1
click at [410, 187] on div "To navigate, press the arrow keys." at bounding box center [430, 215] width 472 height 262
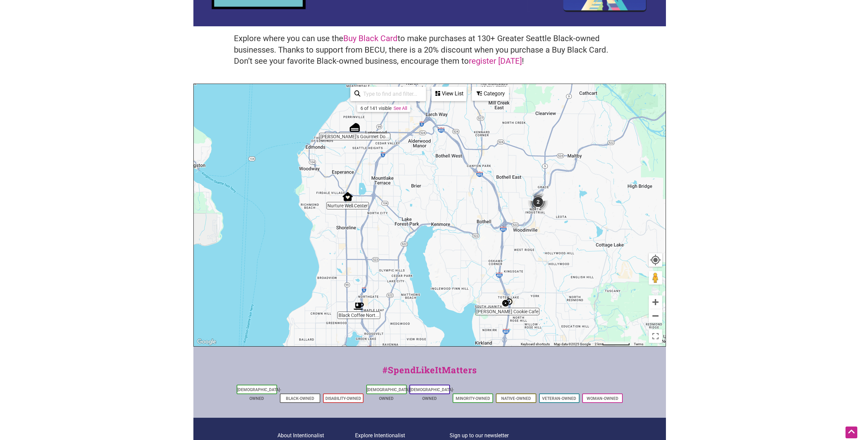
drag, startPoint x: 430, startPoint y: 266, endPoint x: 424, endPoint y: 256, distance: 11.5
click at [424, 258] on div "To navigate, press the arrow keys." at bounding box center [430, 215] width 472 height 262
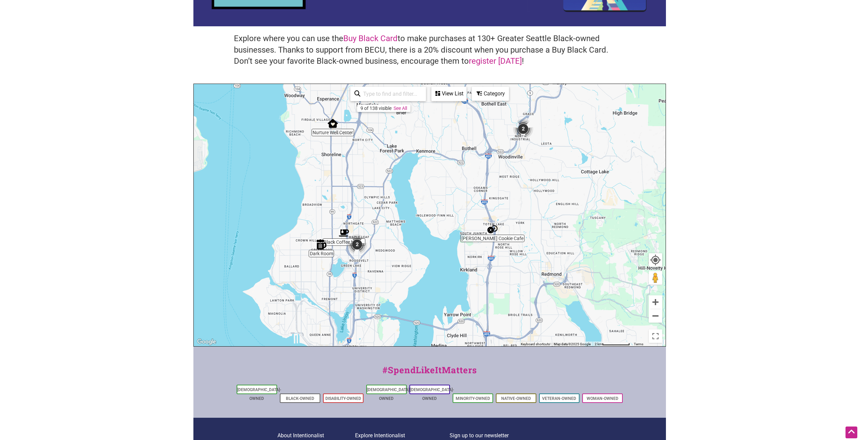
drag, startPoint x: 472, startPoint y: 268, endPoint x: 466, endPoint y: 222, distance: 46.7
click at [466, 222] on div "To navigate, press the arrow keys." at bounding box center [430, 215] width 472 height 262
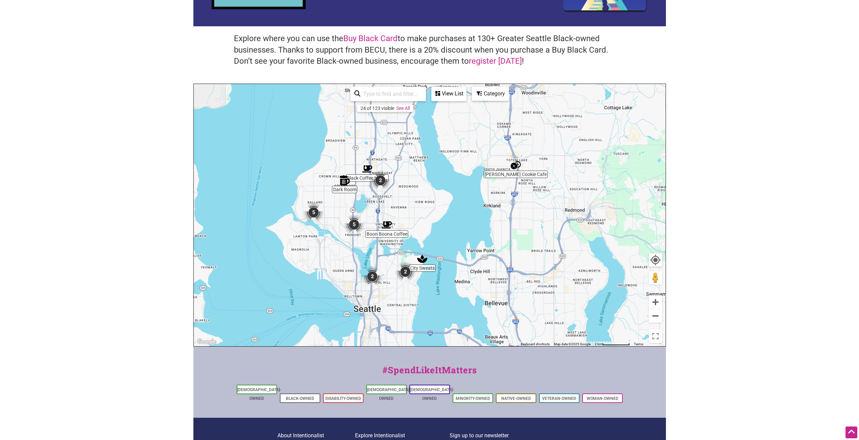
drag, startPoint x: 423, startPoint y: 233, endPoint x: 435, endPoint y: 204, distance: 31.6
click at [435, 204] on div "To navigate, press the arrow keys." at bounding box center [430, 215] width 472 height 262
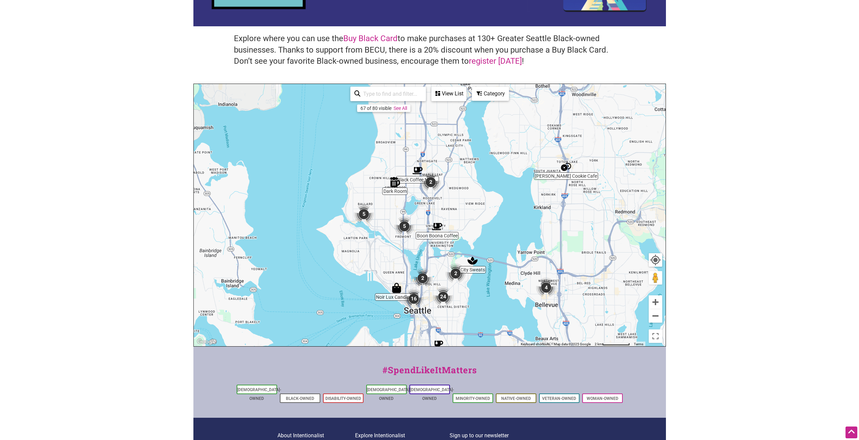
drag, startPoint x: 459, startPoint y: 304, endPoint x: 507, endPoint y: 305, distance: 47.9
click at [500, 310] on div "To navigate, press the arrow keys." at bounding box center [430, 215] width 472 height 262
click at [408, 254] on div "To navigate, press the arrow keys." at bounding box center [430, 215] width 472 height 262
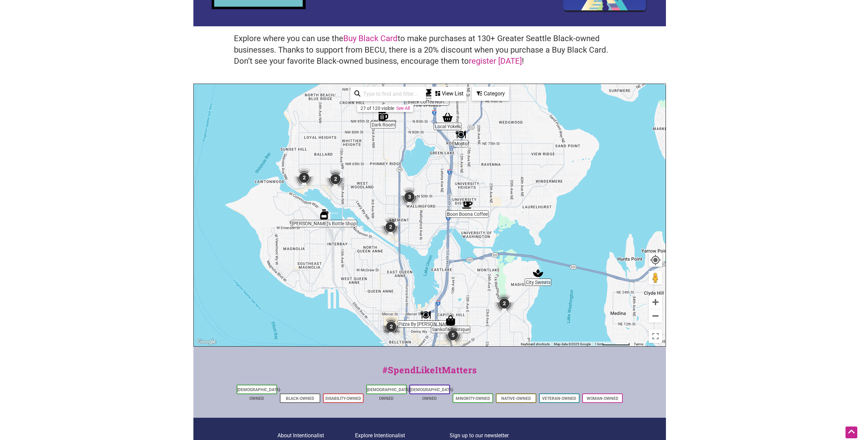
click at [407, 223] on div "To navigate, press the arrow keys." at bounding box center [430, 215] width 472 height 262
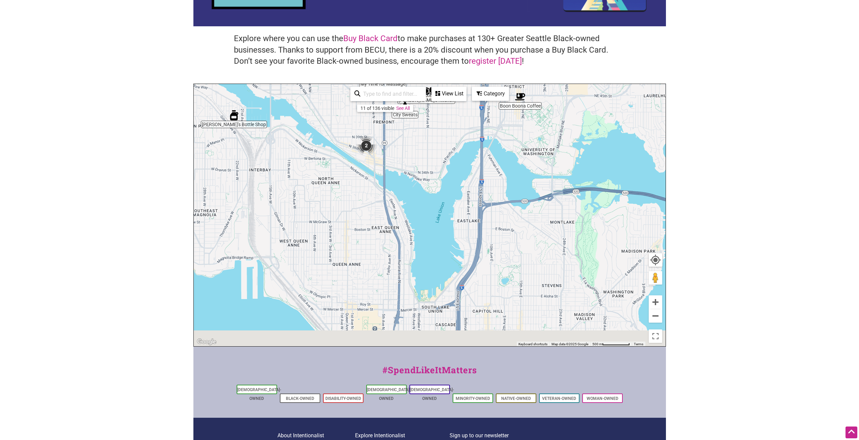
drag, startPoint x: 425, startPoint y: 285, endPoint x: 413, endPoint y: 180, distance: 105.3
click at [415, 176] on div "To navigate, press the arrow keys." at bounding box center [430, 215] width 472 height 262
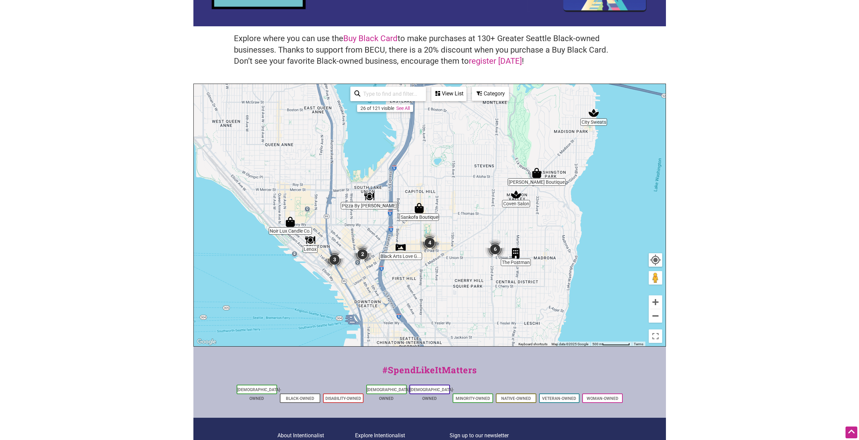
drag, startPoint x: 439, startPoint y: 261, endPoint x: 385, endPoint y: 186, distance: 92.2
click at [385, 186] on div "To navigate, press the arrow keys." at bounding box center [430, 215] width 472 height 262
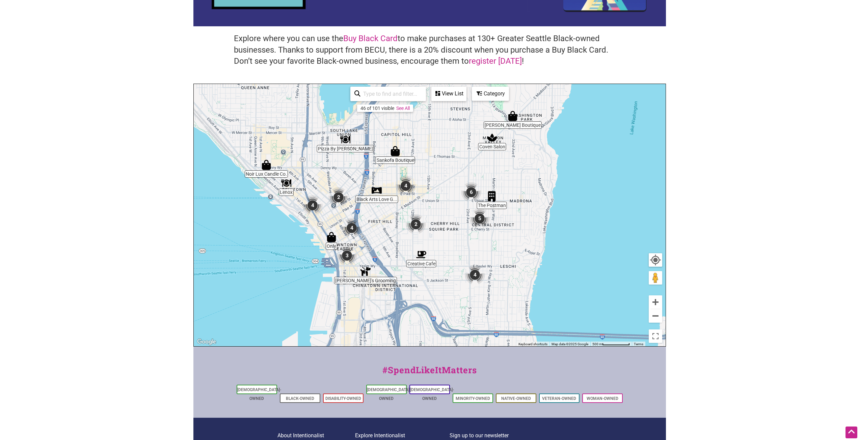
drag, startPoint x: 435, startPoint y: 301, endPoint x: 413, endPoint y: 243, distance: 61.9
click at [413, 243] on div "To navigate, press the arrow keys." at bounding box center [430, 215] width 472 height 262
click at [466, 92] on div "Category" at bounding box center [449, 93] width 34 height 13
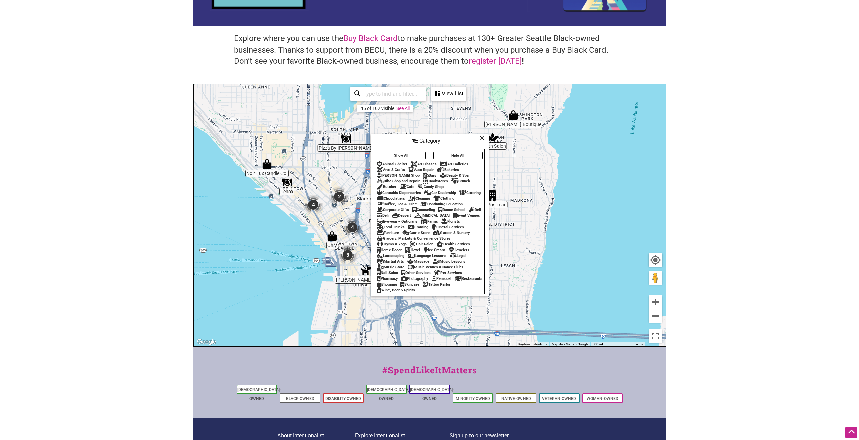
click at [411, 185] on div "Cafe" at bounding box center [406, 187] width 15 height 4
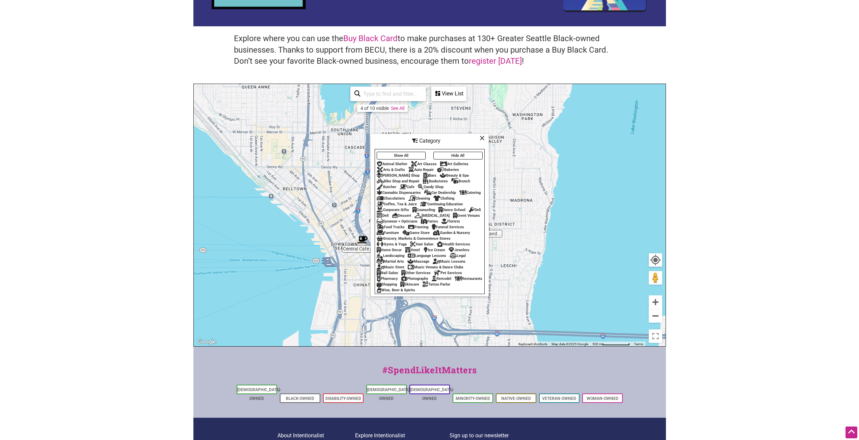
click at [440, 179] on div "Bookstores" at bounding box center [435, 181] width 25 height 4
drag, startPoint x: 440, startPoint y: 138, endPoint x: 432, endPoint y: 141, distance: 8.5
click at [432, 141] on div "Category" at bounding box center [429, 141] width 117 height 13
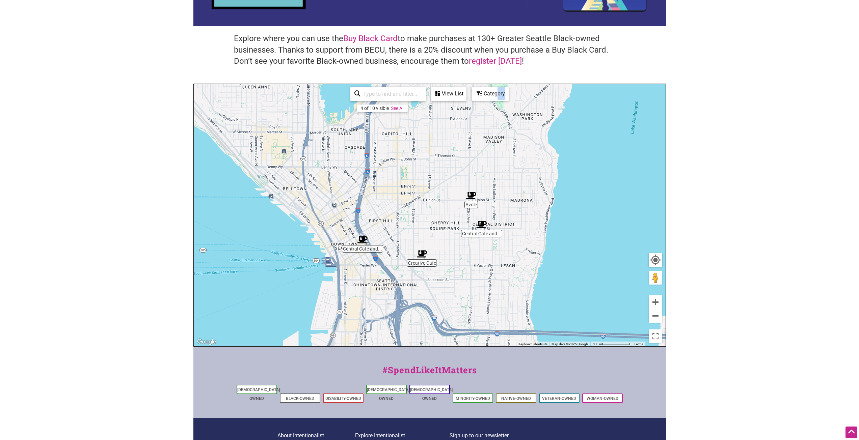
click at [466, 94] on div "Category" at bounding box center [449, 93] width 34 height 13
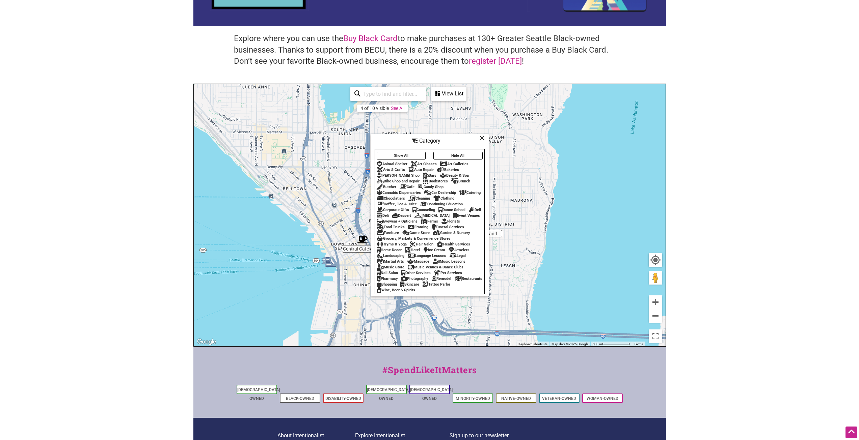
click at [413, 185] on div "Cafe" at bounding box center [406, 187] width 15 height 4
click at [429, 231] on div "Game Store" at bounding box center [415, 233] width 27 height 4
click at [415, 292] on div "Wine, Beer & Spirits" at bounding box center [395, 290] width 38 height 4
click at [397, 202] on div "Coffee, Tea & Juice" at bounding box center [396, 204] width 40 height 4
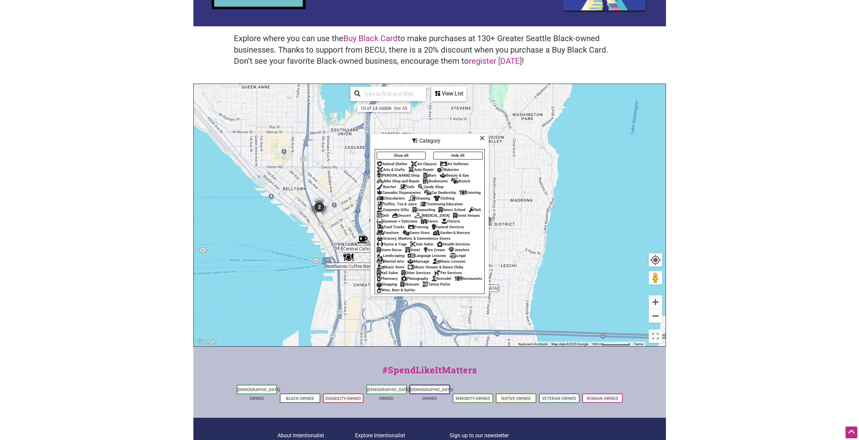
click at [389, 214] on div "Deli" at bounding box center [382, 216] width 12 height 4
click at [469, 212] on div "Deli" at bounding box center [475, 210] width 12 height 4
click at [481, 138] on icon at bounding box center [481, 138] width 5 height 0
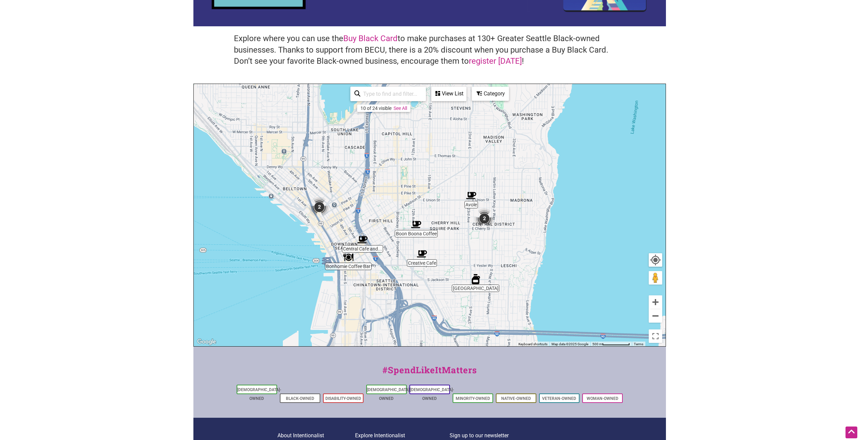
click at [489, 237] on div "To navigate, press the arrow keys." at bounding box center [430, 215] width 472 height 262
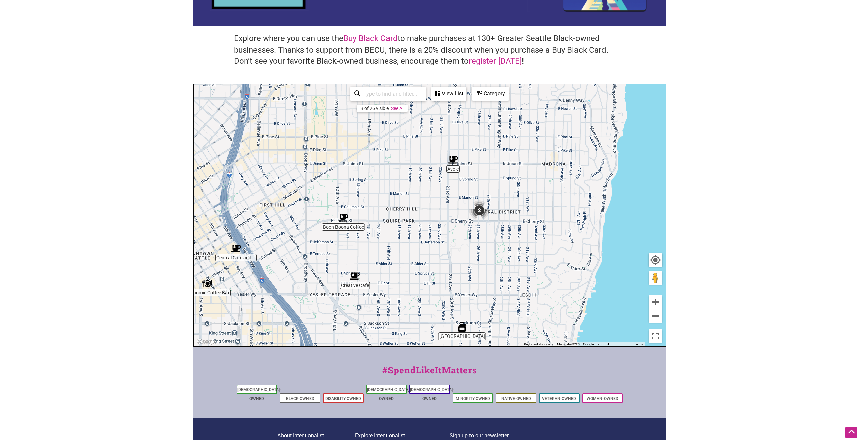
click at [476, 212] on img "2" at bounding box center [479, 211] width 26 height 26
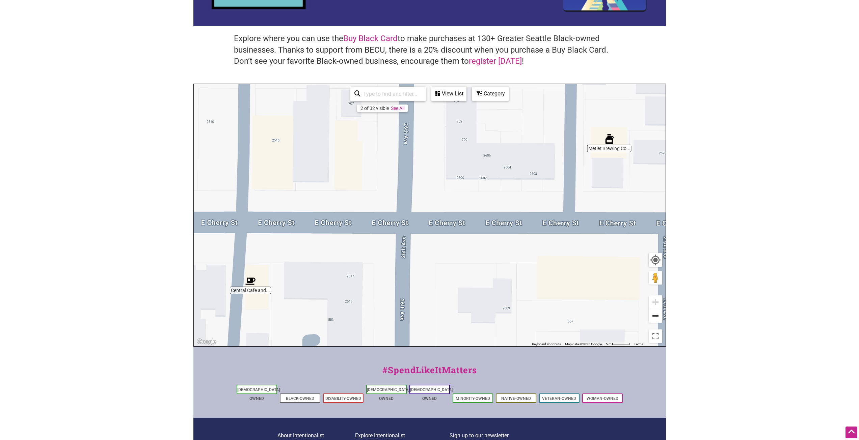
click at [656, 319] on button "Zoom out" at bounding box center [654, 315] width 13 height 13
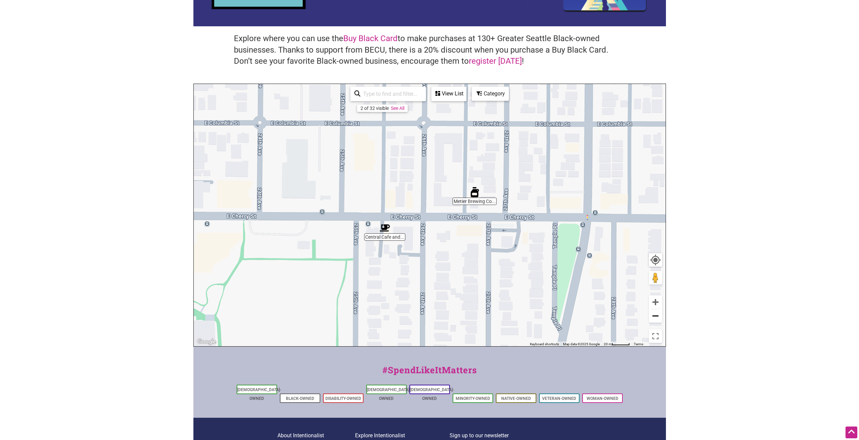
click at [655, 319] on button "Zoom out" at bounding box center [654, 315] width 13 height 13
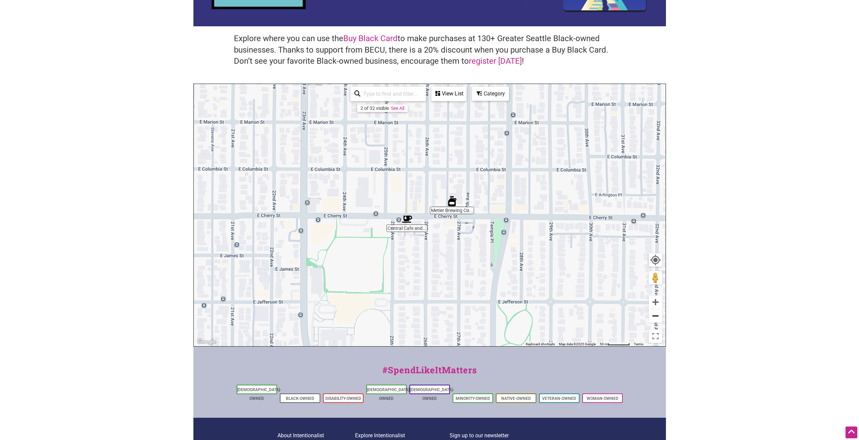
click at [655, 319] on button "Zoom out" at bounding box center [654, 315] width 13 height 13
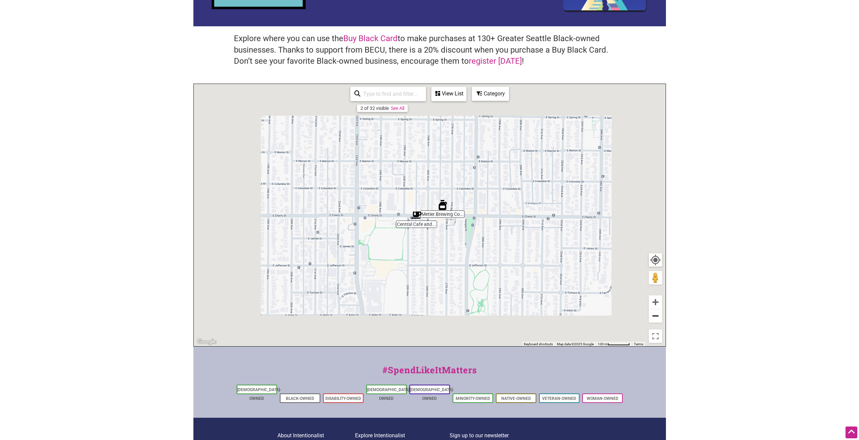
click at [655, 318] on button "Zoom out" at bounding box center [654, 315] width 13 height 13
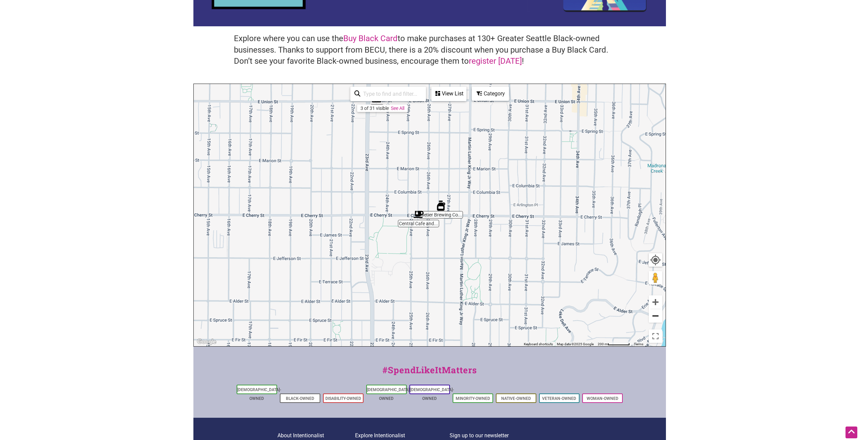
click at [655, 318] on button "Zoom out" at bounding box center [654, 315] width 13 height 13
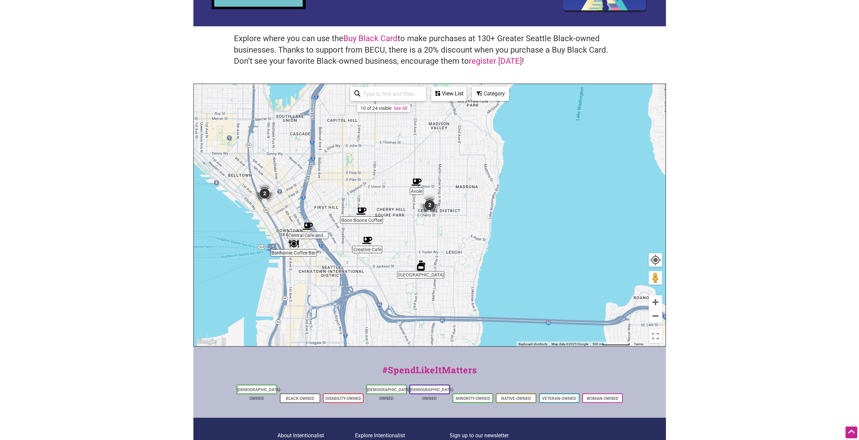
click at [263, 194] on img "2" at bounding box center [265, 194] width 26 height 26
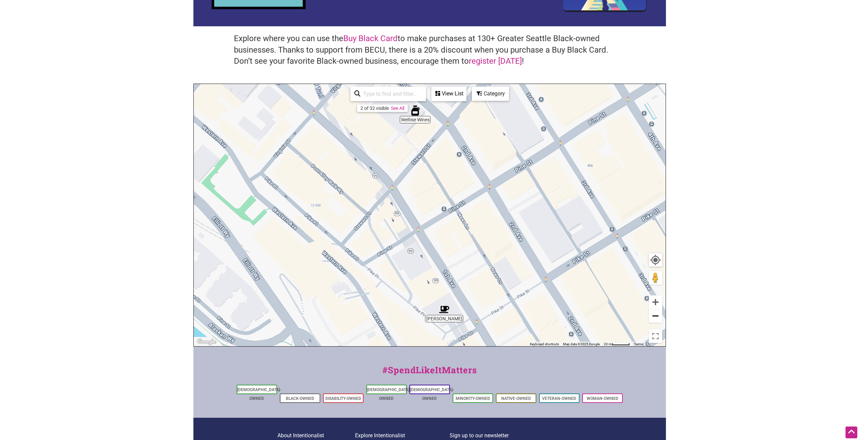
click at [656, 319] on button "Zoom out" at bounding box center [654, 315] width 13 height 13
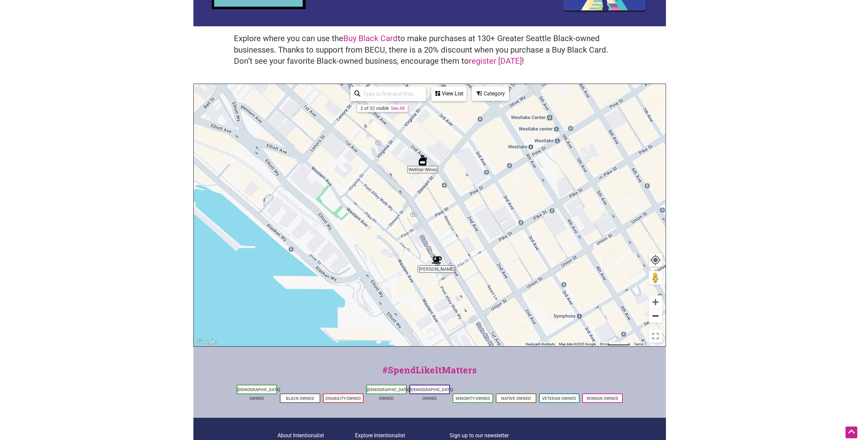
click at [656, 319] on button "Zoom out" at bounding box center [654, 315] width 13 height 13
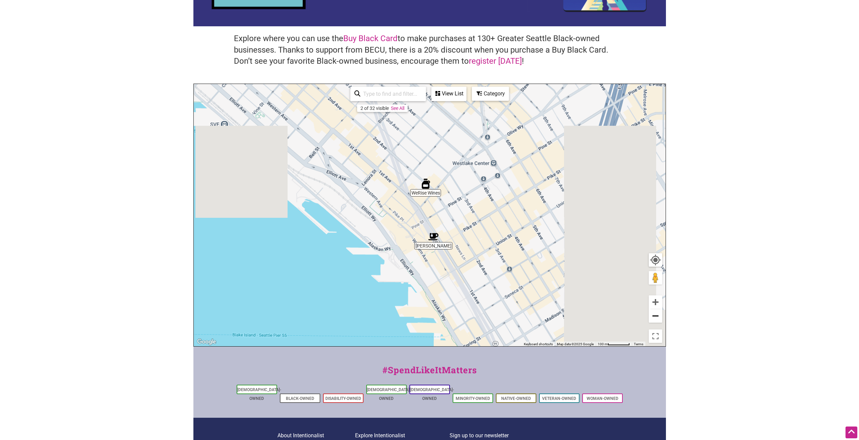
click at [656, 319] on button "Zoom out" at bounding box center [654, 315] width 13 height 13
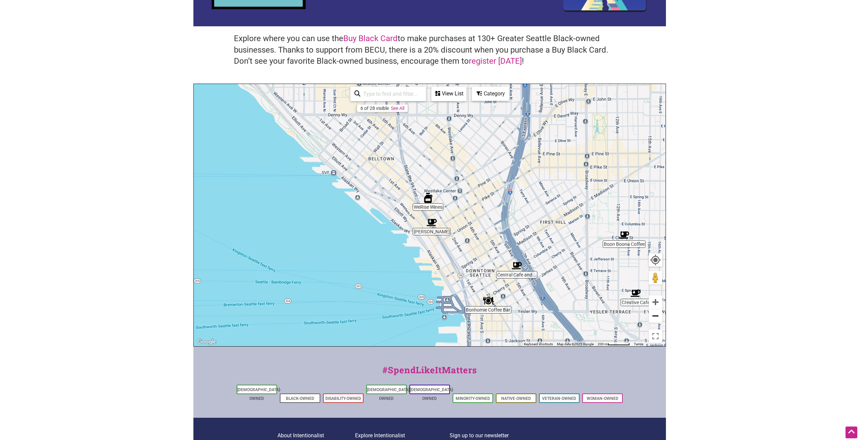
click at [656, 319] on button "Zoom out" at bounding box center [654, 315] width 13 height 13
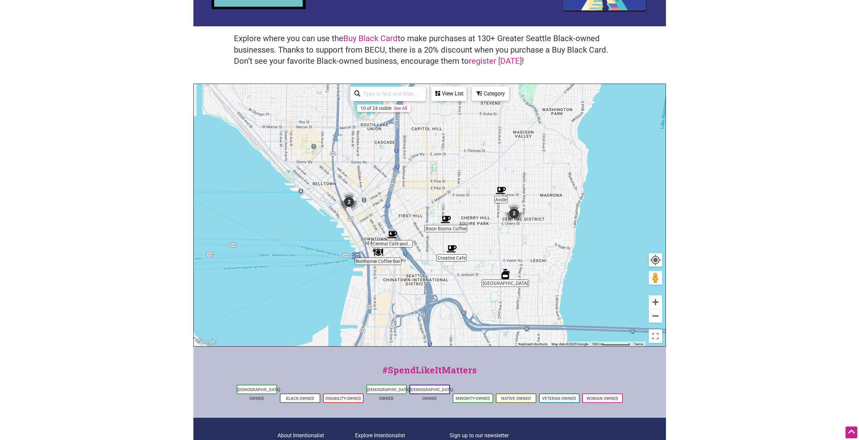
drag, startPoint x: 482, startPoint y: 279, endPoint x: 372, endPoint y: 274, distance: 110.8
click at [372, 274] on div "To navigate, press the arrow keys." at bounding box center [430, 215] width 472 height 262
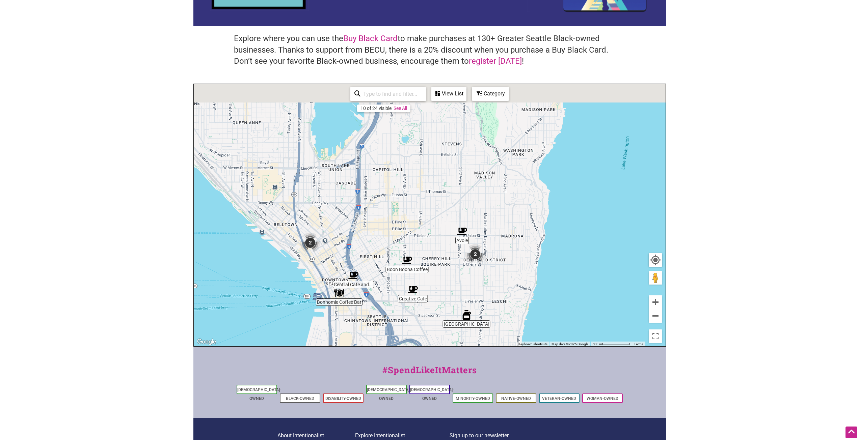
drag, startPoint x: 434, startPoint y: 190, endPoint x: 434, endPoint y: 247, distance: 56.7
click at [431, 247] on div "To navigate, press the arrow keys." at bounding box center [430, 215] width 472 height 262
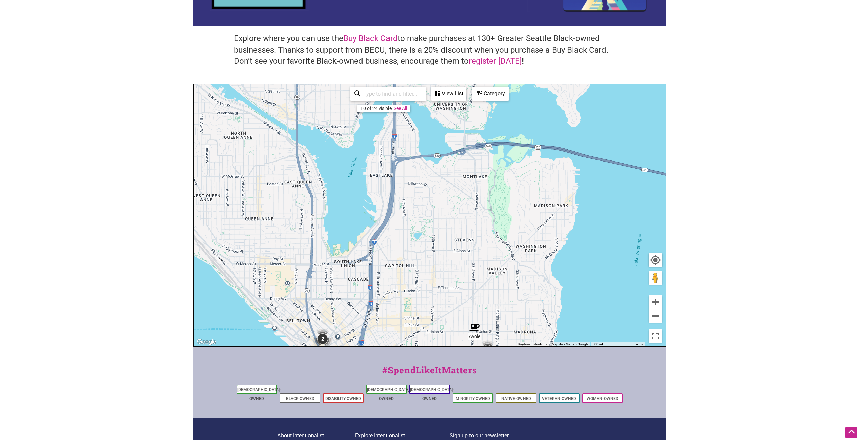
drag, startPoint x: 419, startPoint y: 203, endPoint x: 432, endPoint y: 248, distance: 46.5
click at [432, 247] on div "To navigate, press the arrow keys." at bounding box center [430, 215] width 472 height 262
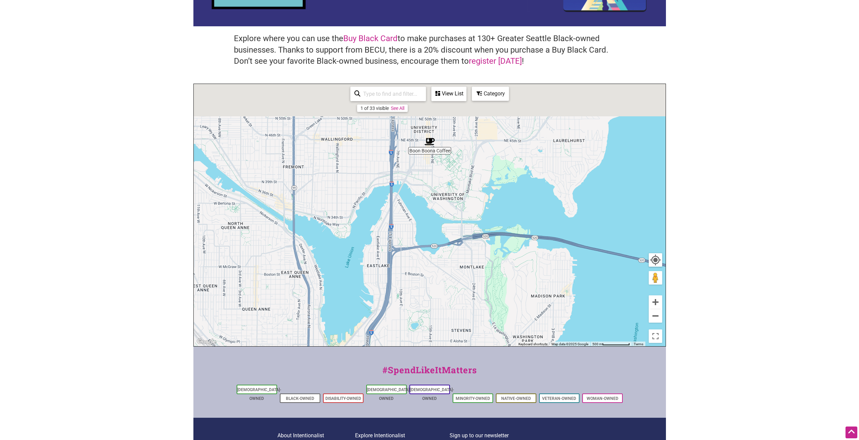
drag, startPoint x: 430, startPoint y: 202, endPoint x: 407, endPoint y: 294, distance: 94.9
click at [407, 294] on div "To navigate, press the arrow keys." at bounding box center [430, 215] width 472 height 262
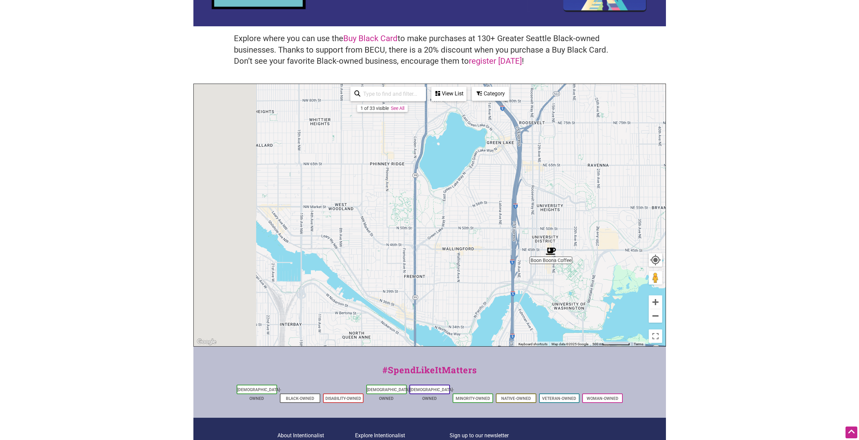
drag, startPoint x: 379, startPoint y: 275, endPoint x: 532, endPoint y: 290, distance: 153.2
click at [532, 290] on div "To navigate, press the arrow keys." at bounding box center [430, 215] width 472 height 262
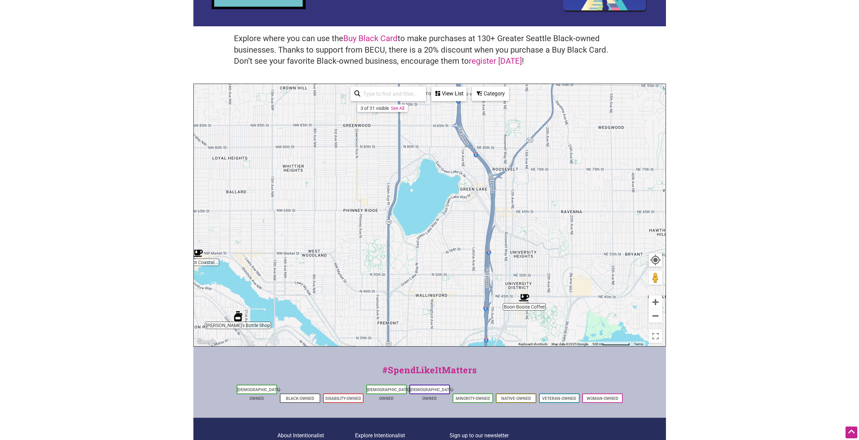
drag, startPoint x: 530, startPoint y: 207, endPoint x: 486, endPoint y: 253, distance: 63.3
click at [486, 253] on div "To navigate, press the arrow keys." at bounding box center [430, 215] width 472 height 262
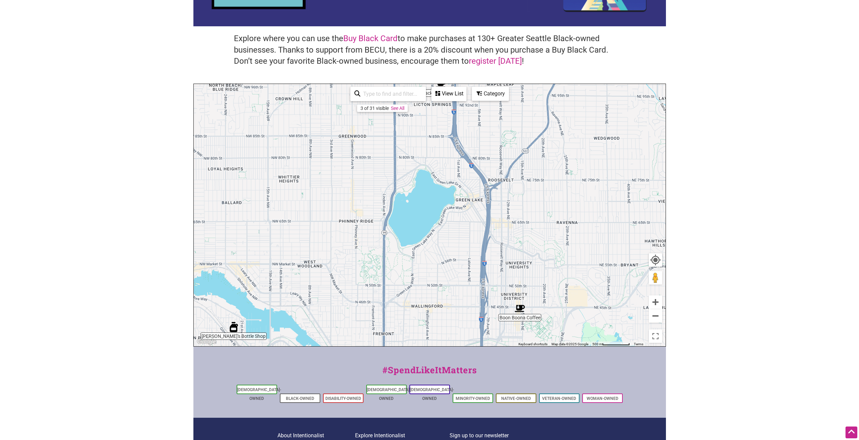
click at [466, 92] on div "Category" at bounding box center [449, 93] width 34 height 13
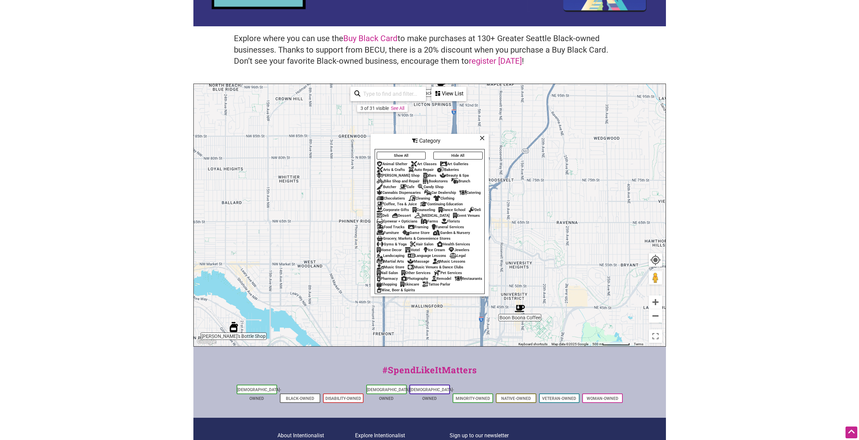
click at [384, 227] on icon at bounding box center [379, 227] width 7 height 0
click at [454, 281] on div "Restaurants" at bounding box center [468, 279] width 28 height 4
click at [480, 138] on icon at bounding box center [481, 138] width 5 height 0
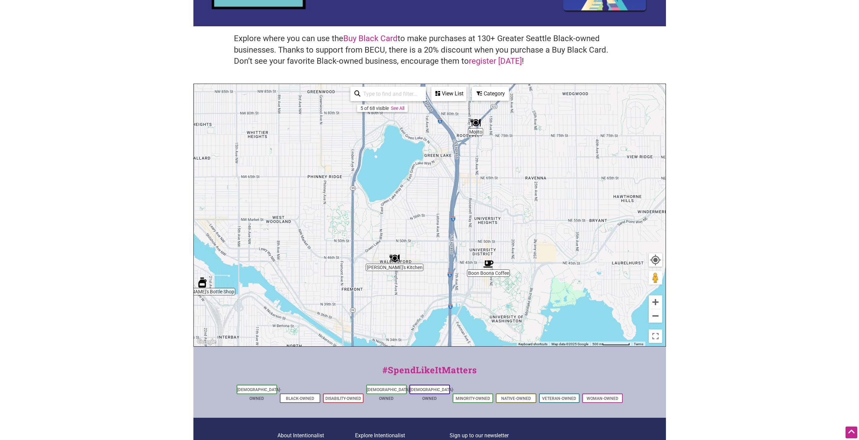
drag, startPoint x: 492, startPoint y: 293, endPoint x: 440, endPoint y: 213, distance: 95.6
click at [440, 213] on div "To navigate, press the arrow keys." at bounding box center [430, 215] width 472 height 262
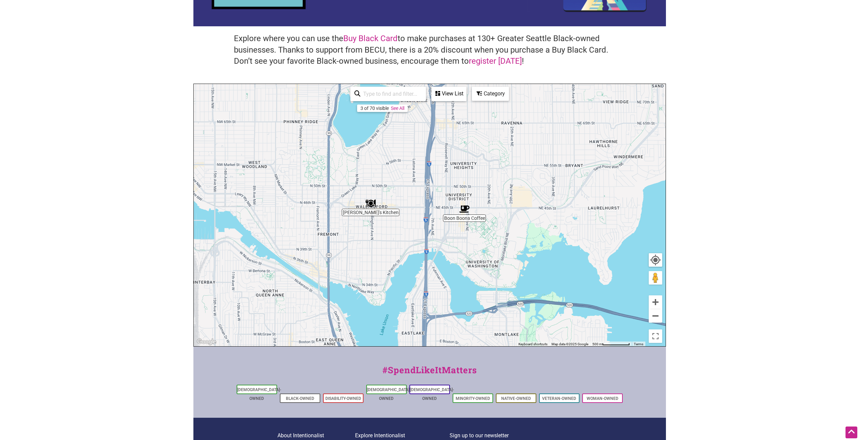
drag, startPoint x: 433, startPoint y: 304, endPoint x: 409, endPoint y: 200, distance: 106.8
click at [409, 201] on div "To navigate, press the arrow keys." at bounding box center [430, 215] width 472 height 262
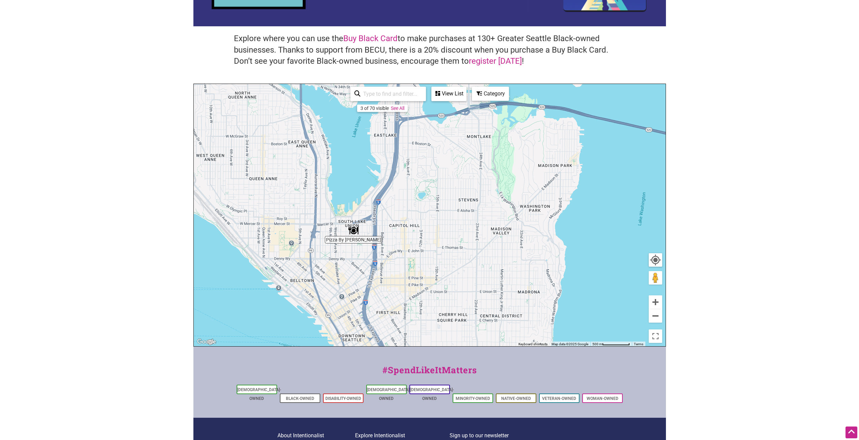
drag, startPoint x: 430, startPoint y: 315, endPoint x: 447, endPoint y: 213, distance: 103.6
click at [439, 207] on div "To navigate, press the arrow keys." at bounding box center [430, 215] width 472 height 262
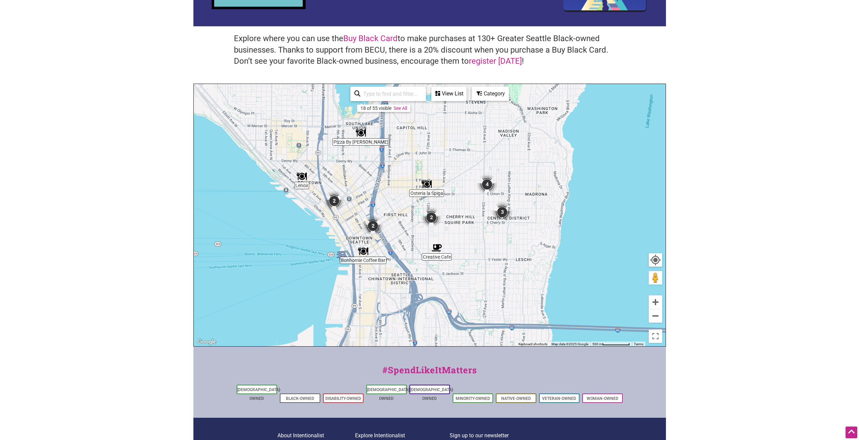
drag, startPoint x: 446, startPoint y: 287, endPoint x: 451, endPoint y: 207, distance: 80.8
click at [451, 207] on div "To navigate, press the arrow keys." at bounding box center [430, 215] width 472 height 262
click at [432, 218] on img "2" at bounding box center [431, 218] width 26 height 26
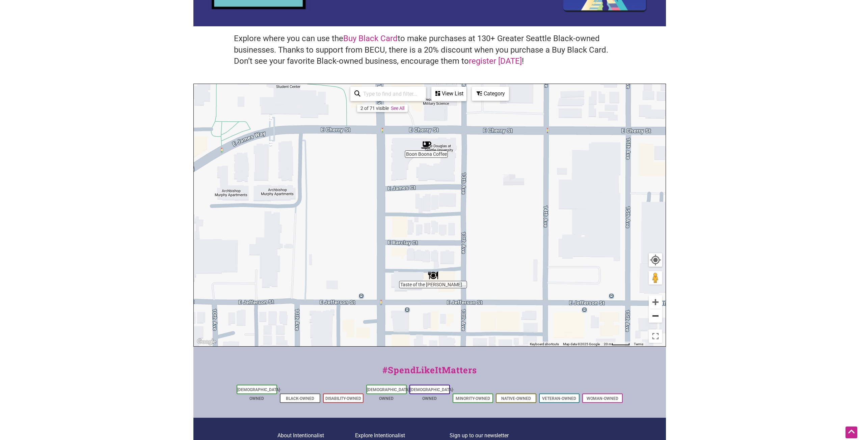
click at [654, 318] on button "Zoom out" at bounding box center [654, 315] width 13 height 13
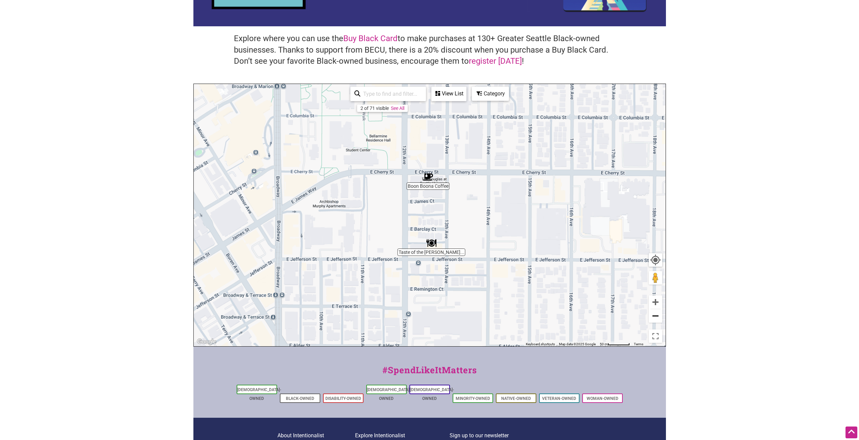
click at [654, 318] on button "Zoom out" at bounding box center [654, 315] width 13 height 13
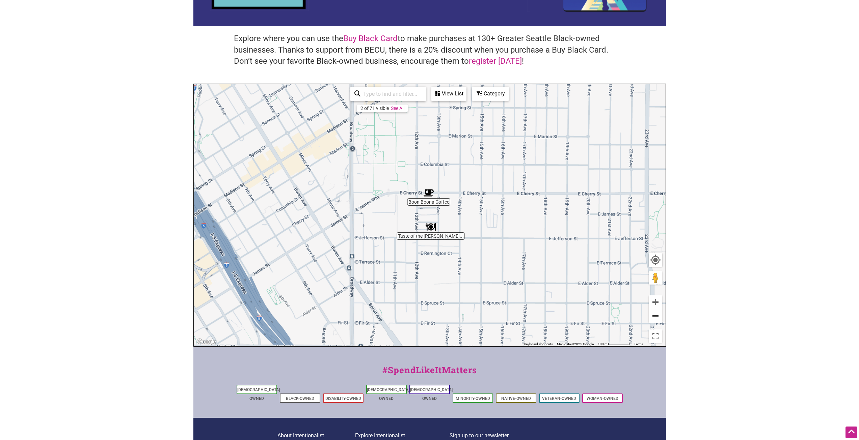
click at [654, 318] on button "Zoom out" at bounding box center [654, 315] width 13 height 13
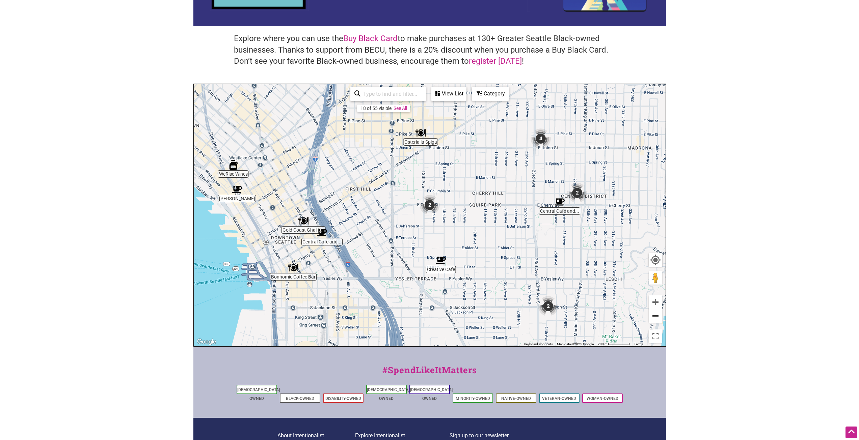
click at [654, 318] on button "Zoom out" at bounding box center [654, 315] width 13 height 13
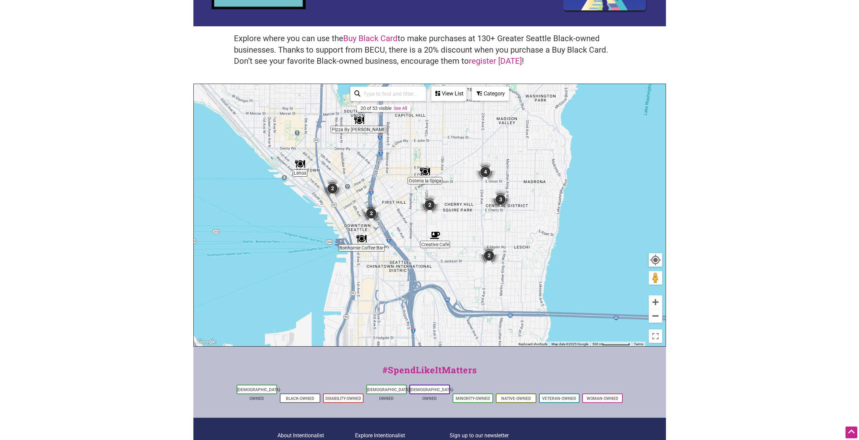
click at [727, 209] on body "× Menu 0 Add a Business Map Blog Store Offers Intentionalist Cards Buy Black Ca…" at bounding box center [429, 137] width 859 height 440
click at [83, 279] on body "× Menu 0 Add a Business Map Blog Store Offers Intentionalist Cards Buy Black Ca…" at bounding box center [429, 137] width 859 height 440
click at [488, 257] on img "2" at bounding box center [489, 256] width 26 height 26
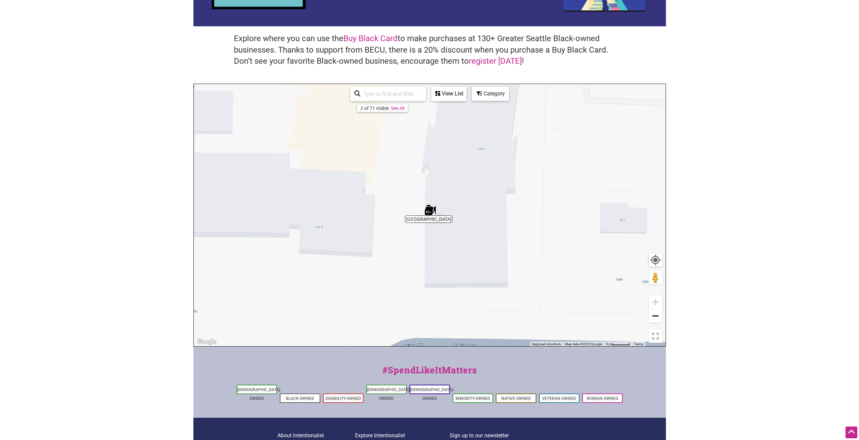
click at [656, 315] on button "Zoom out" at bounding box center [654, 315] width 13 height 13
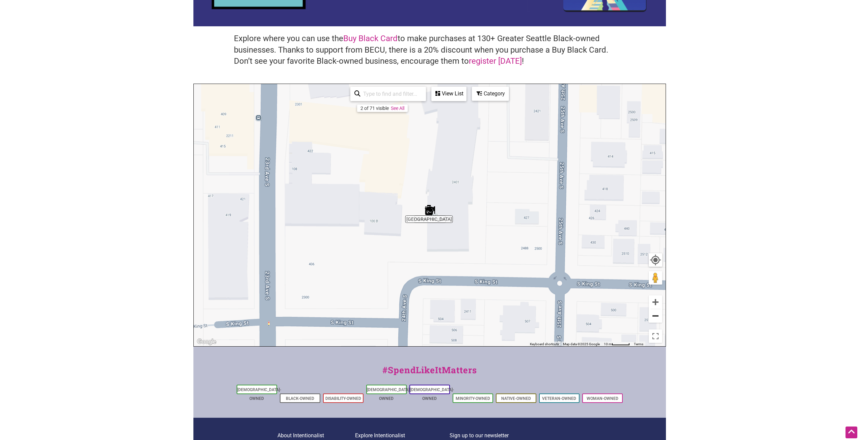
click at [656, 315] on button "Zoom out" at bounding box center [654, 315] width 13 height 13
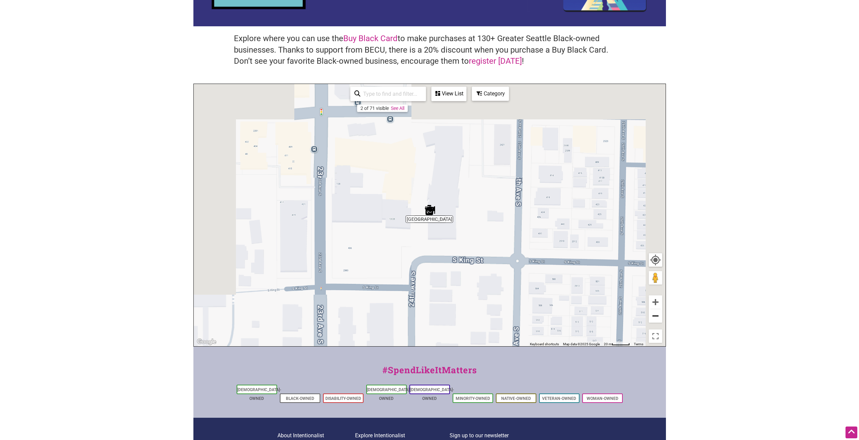
click at [656, 315] on button "Zoom out" at bounding box center [654, 315] width 13 height 13
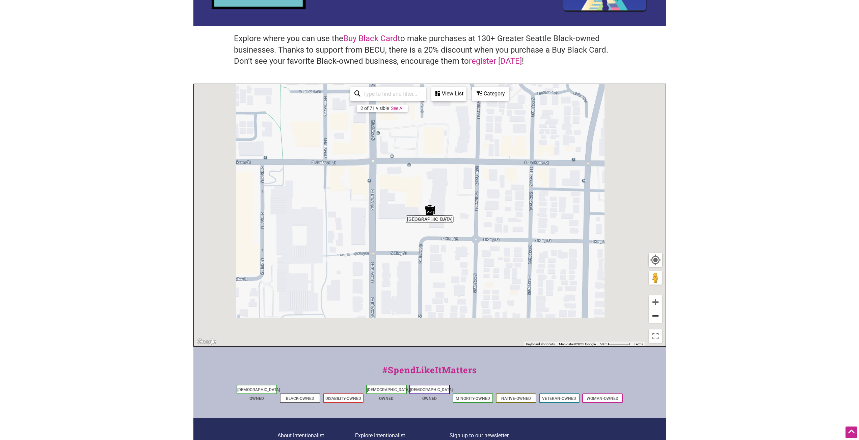
click at [656, 315] on button "Zoom out" at bounding box center [654, 315] width 13 height 13
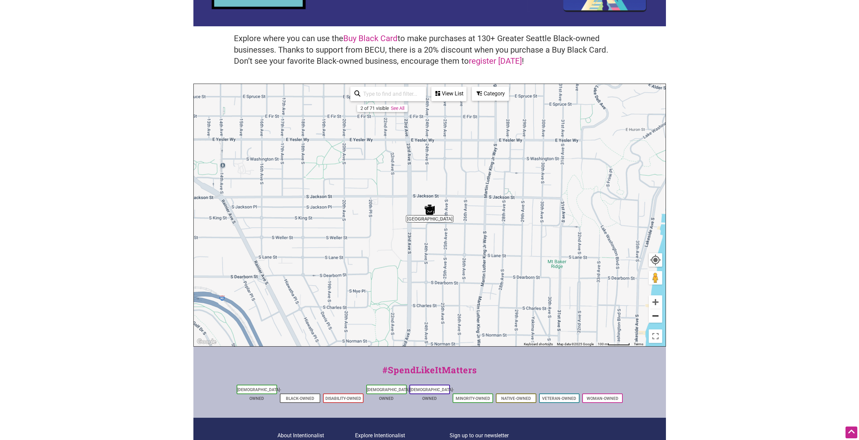
click at [656, 315] on button "Zoom out" at bounding box center [654, 315] width 13 height 13
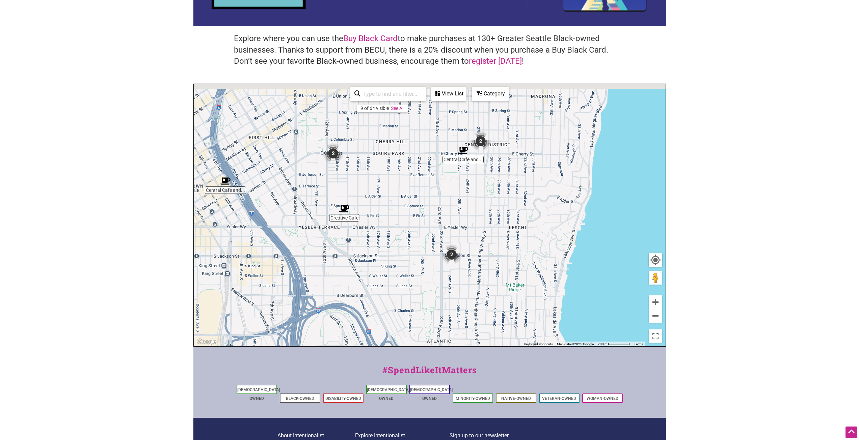
drag, startPoint x: 493, startPoint y: 263, endPoint x: 535, endPoint y: 346, distance: 93.4
click at [535, 346] on div "Central Cafe and... Central Cafe and... Creative Cafe 2 2 2 To navigate, press …" at bounding box center [430, 215] width 472 height 262
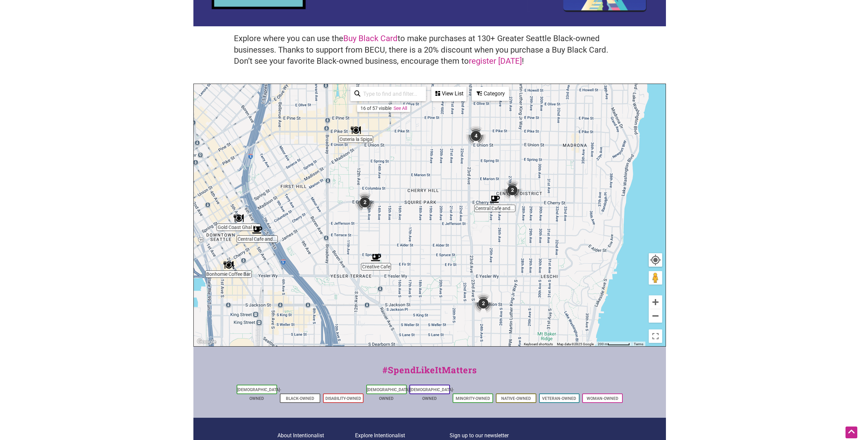
drag, startPoint x: 455, startPoint y: 253, endPoint x: 466, endPoint y: 277, distance: 26.0
click at [466, 277] on div "To navigate, press the arrow keys." at bounding box center [430, 215] width 472 height 262
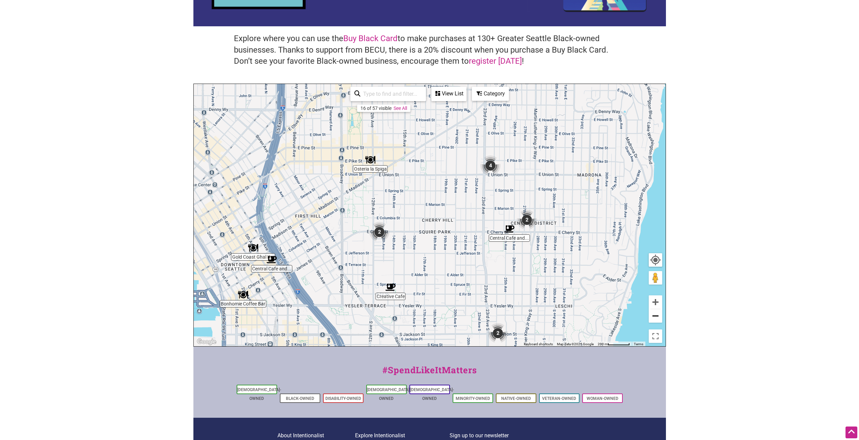
click at [658, 316] on button "Zoom out" at bounding box center [654, 315] width 13 height 13
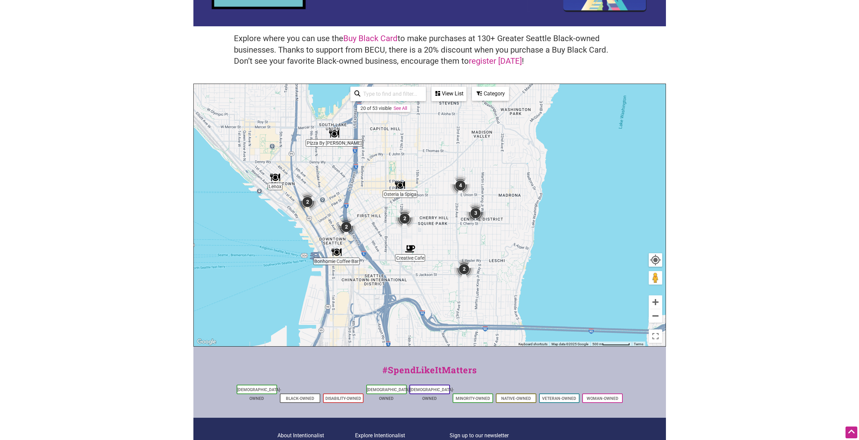
click at [460, 96] on div "View List" at bounding box center [449, 93] width 34 height 13
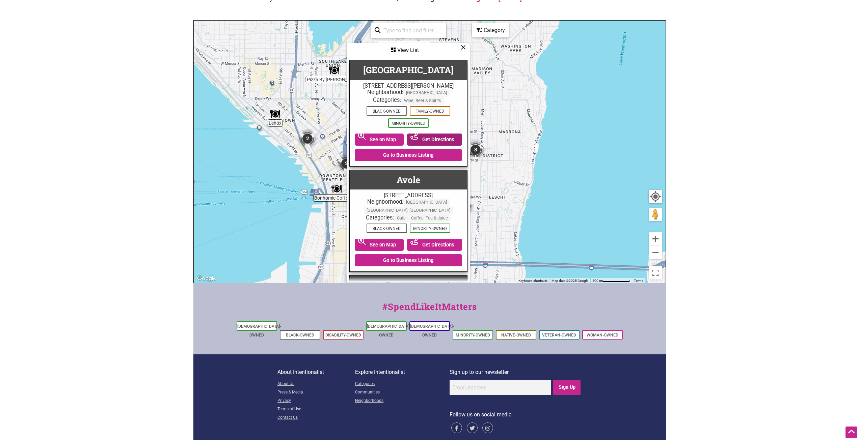
scroll to position [150, 0]
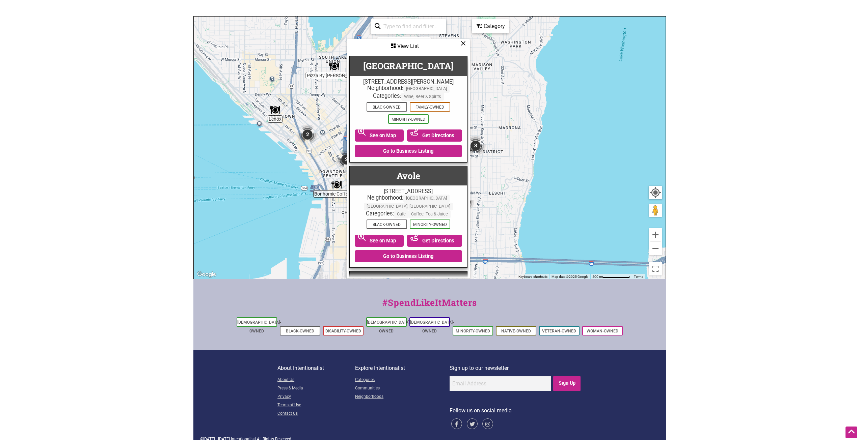
click at [459, 116] on span "Black-Owned Family-Owned Minority-Owned" at bounding box center [408, 113] width 111 height 24
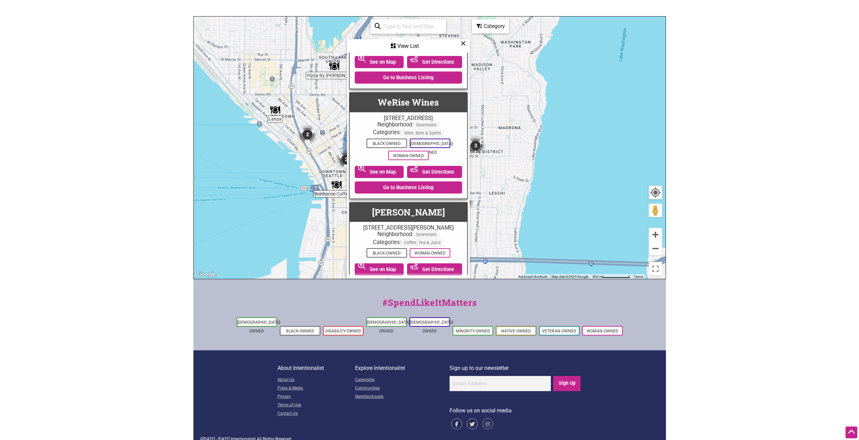
scroll to position [1994, 0]
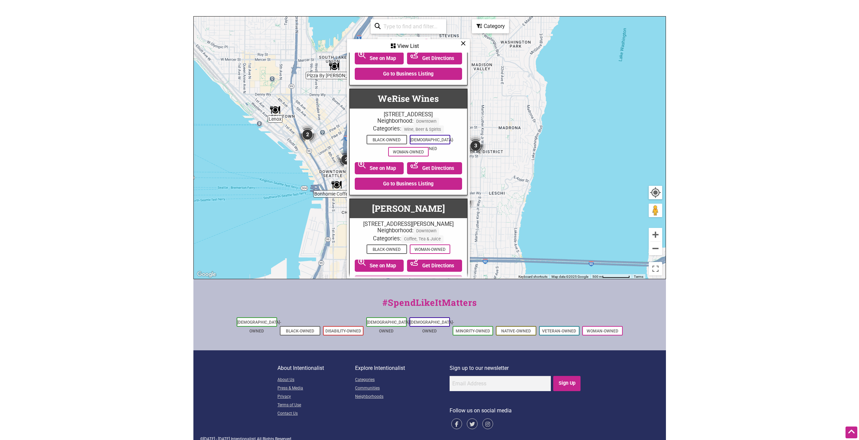
click at [732, 227] on body "× Menu 0 Add a Business Map Blog Store Offers Intentionalist Cards Buy Black Ca…" at bounding box center [429, 70] width 859 height 440
click at [169, 220] on body "× Menu 0 Add a Business Map Blog Store Offers Intentionalist Cards Buy Black Ca…" at bounding box center [429, 70] width 859 height 440
click at [109, 286] on body "× Menu 0 Add a Business Map Blog Store Offers Intentionalist Cards Buy Black Ca…" at bounding box center [429, 70] width 859 height 440
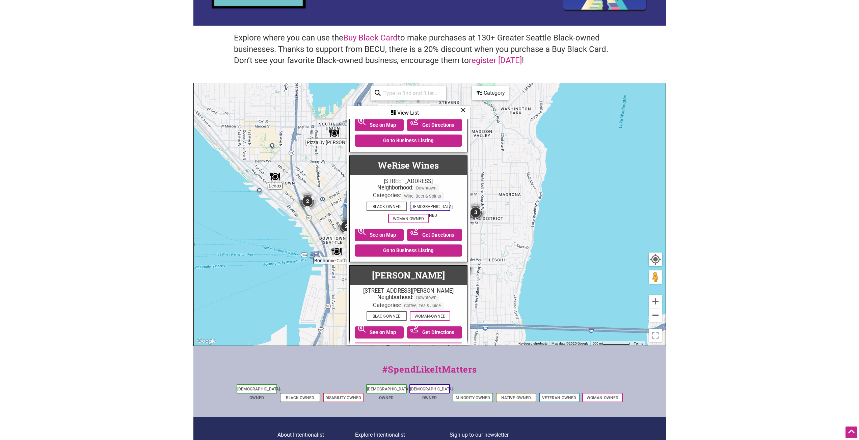
scroll to position [83, 0]
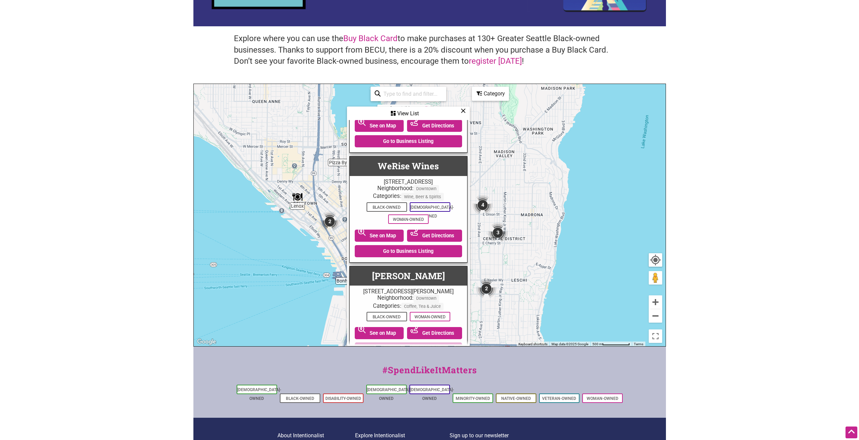
drag, startPoint x: 542, startPoint y: 222, endPoint x: 548, endPoint y: 225, distance: 6.0
click at [548, 225] on div "To navigate, press the arrow keys." at bounding box center [430, 215] width 472 height 262
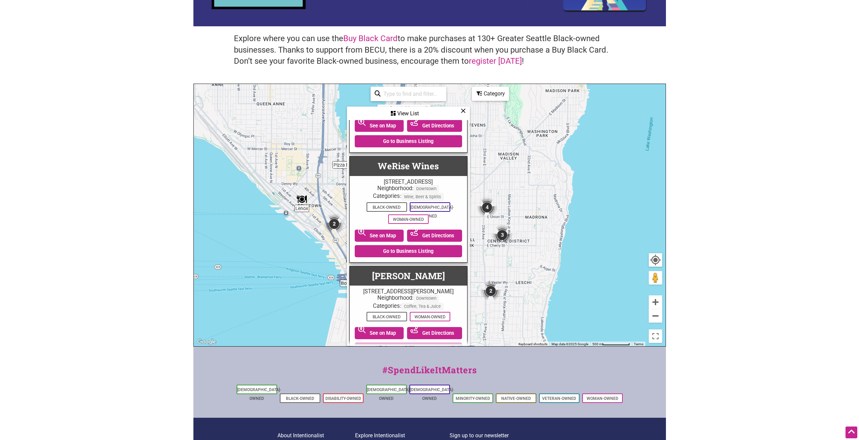
click at [463, 111] on icon at bounding box center [462, 111] width 5 height 0
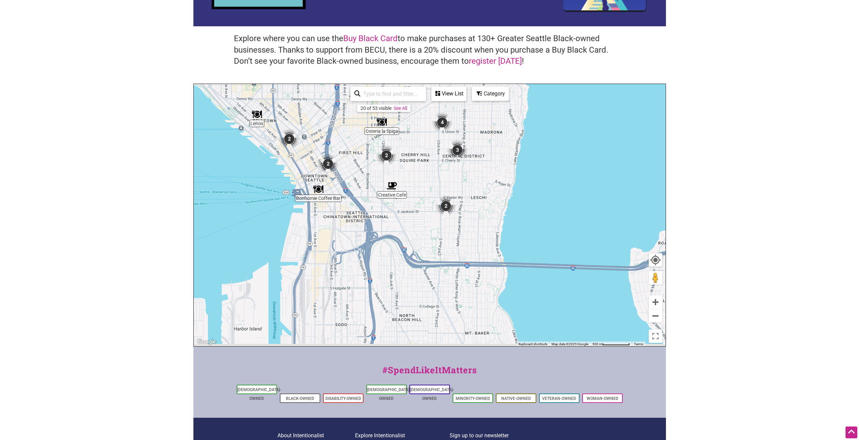
drag, startPoint x: 463, startPoint y: 282, endPoint x: 389, endPoint y: 136, distance: 163.8
click at [389, 136] on div "To navigate, press the arrow keys." at bounding box center [430, 215] width 472 height 262
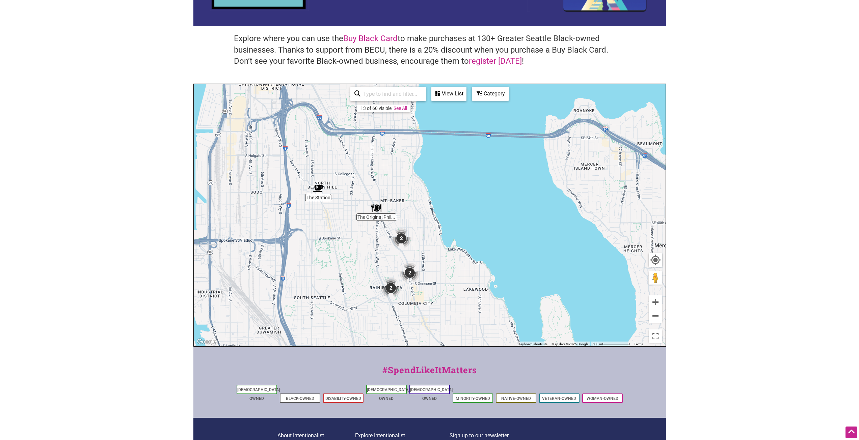
drag, startPoint x: 383, startPoint y: 296, endPoint x: 347, endPoint y: 260, distance: 51.0
click at [347, 260] on div "To navigate, press the arrow keys." at bounding box center [430, 215] width 472 height 262
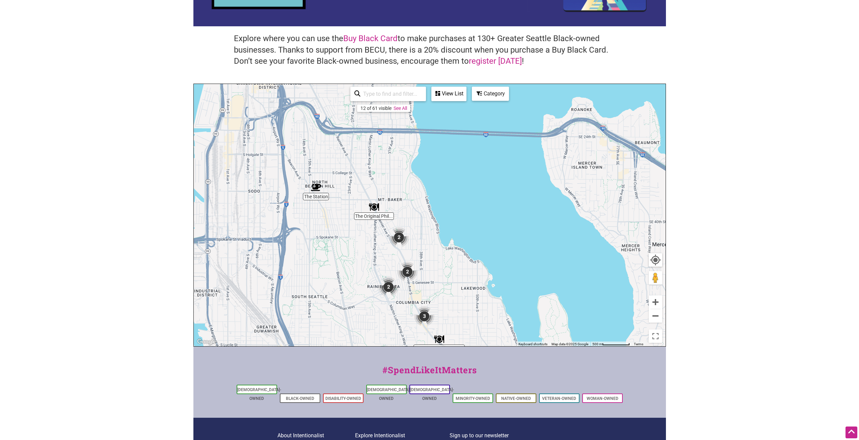
click at [452, 99] on div "View List" at bounding box center [449, 93] width 34 height 13
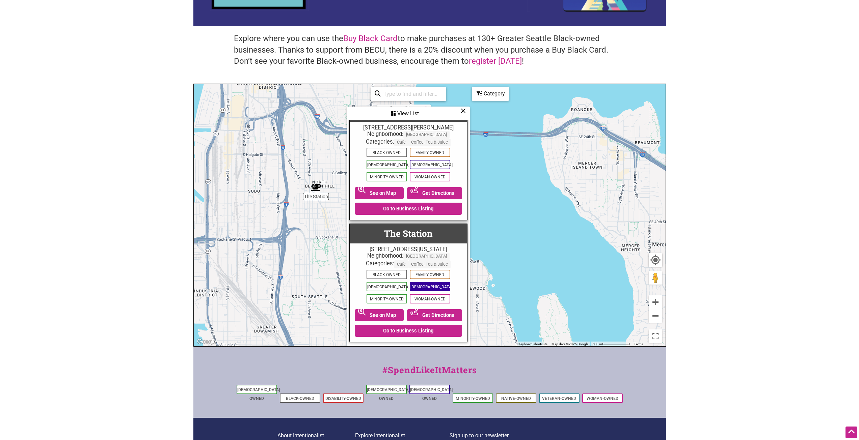
scroll to position [1113, 0]
click at [68, 231] on body "× Menu 0 Add a Business Map Blog Store Offers Intentionalist Cards Buy Black Ca…" at bounding box center [429, 137] width 859 height 440
click at [86, 201] on body "× Menu 0 Add a Business Map Blog Store Offers Intentionalist Cards Buy Black Ca…" at bounding box center [429, 137] width 859 height 440
drag, startPoint x: 72, startPoint y: 210, endPoint x: 74, endPoint y: 207, distance: 3.8
click at [72, 210] on body "× Menu 0 Add a Business Map Blog Store Offers Intentionalist Cards Buy Black Ca…" at bounding box center [429, 137] width 859 height 440
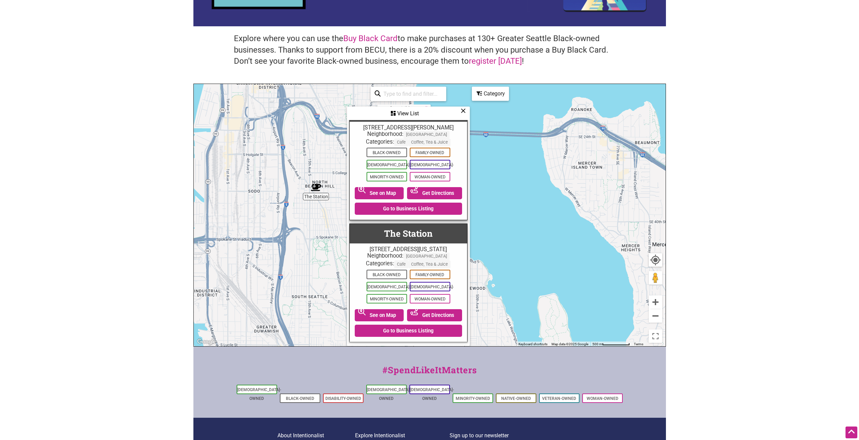
click at [163, 229] on body "× Menu 0 Add a Business Map Blog Store Offers Intentionalist Cards Buy Black Ca…" at bounding box center [429, 137] width 859 height 440
click at [163, 228] on body "× Menu 0 Add a Business Map Blog Store Offers Intentionalist Cards Buy Black Ca…" at bounding box center [429, 137] width 859 height 440
click at [694, 145] on body "× Menu 0 Add a Business Map Blog Store Offers Intentionalist Cards Buy Black Ca…" at bounding box center [429, 137] width 859 height 440
drag, startPoint x: 694, startPoint y: 156, endPoint x: 695, endPoint y: 144, distance: 12.2
click at [695, 147] on body "× Menu 0 Add a Business Map Blog Store Offers Intentionalist Cards Buy Black Ca…" at bounding box center [429, 137] width 859 height 440
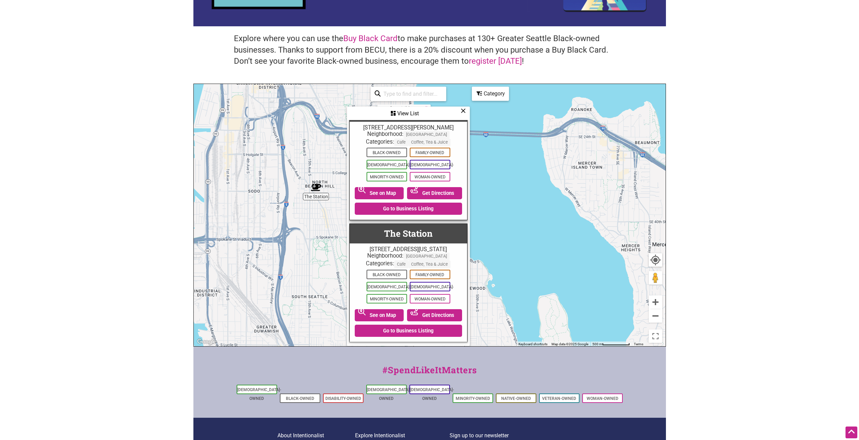
click at [465, 111] on icon at bounding box center [462, 111] width 5 height 0
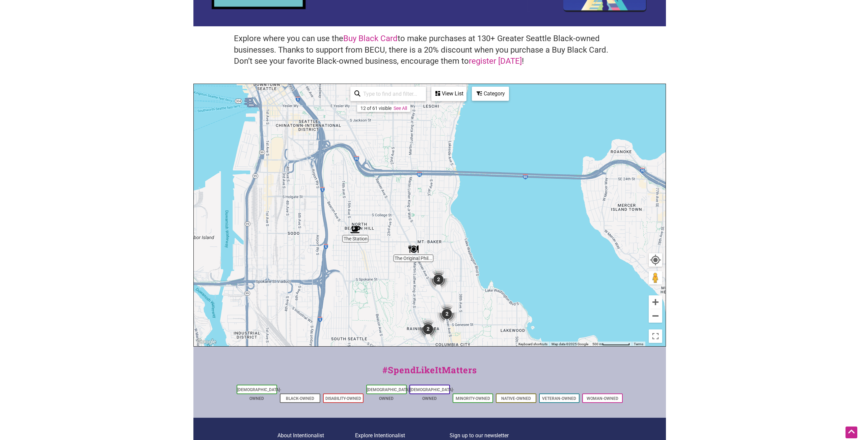
drag, startPoint x: 405, startPoint y: 167, endPoint x: 429, endPoint y: 186, distance: 30.5
click at [445, 210] on div "To navigate, press the arrow keys." at bounding box center [430, 215] width 472 height 262
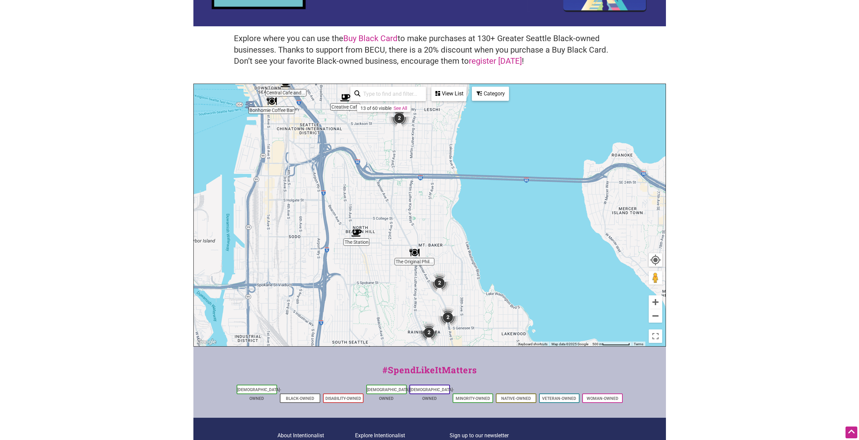
drag, startPoint x: 411, startPoint y: 164, endPoint x: 442, endPoint y: 227, distance: 70.6
click at [442, 227] on div "To navigate, press the arrow keys." at bounding box center [430, 215] width 472 height 262
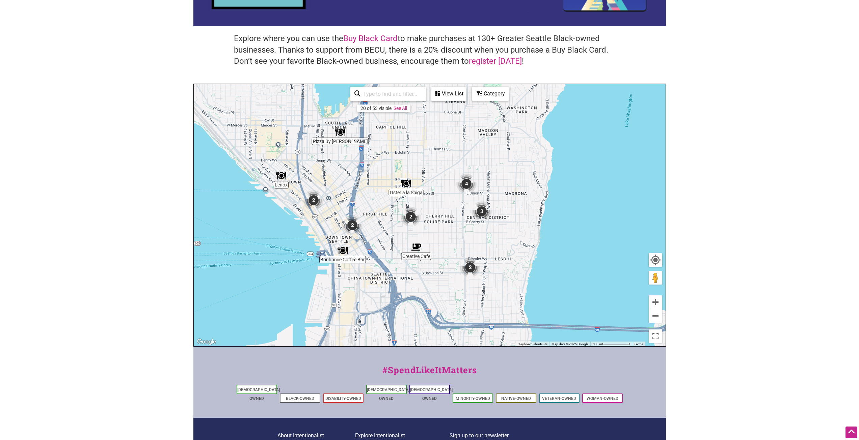
drag, startPoint x: 441, startPoint y: 203, endPoint x: 455, endPoint y: 272, distance: 70.3
click at [455, 273] on div "To navigate, press the arrow keys." at bounding box center [430, 215] width 472 height 262
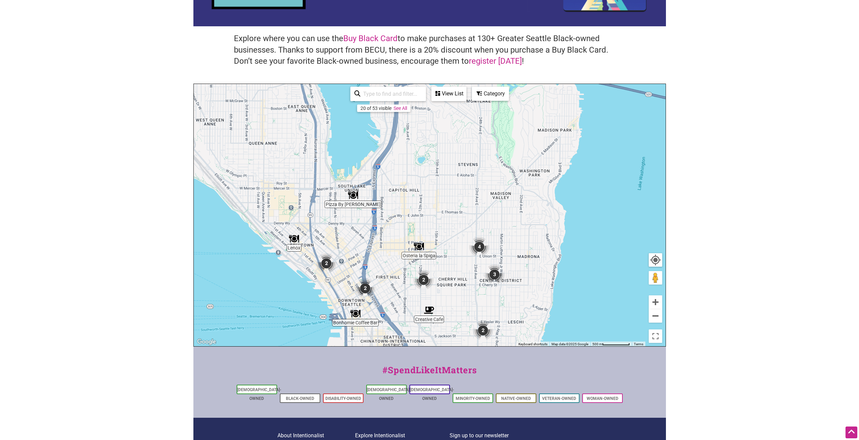
drag, startPoint x: 430, startPoint y: 200, endPoint x: 439, endPoint y: 241, distance: 41.0
click at [439, 240] on div "To navigate, press the arrow keys." at bounding box center [430, 215] width 472 height 262
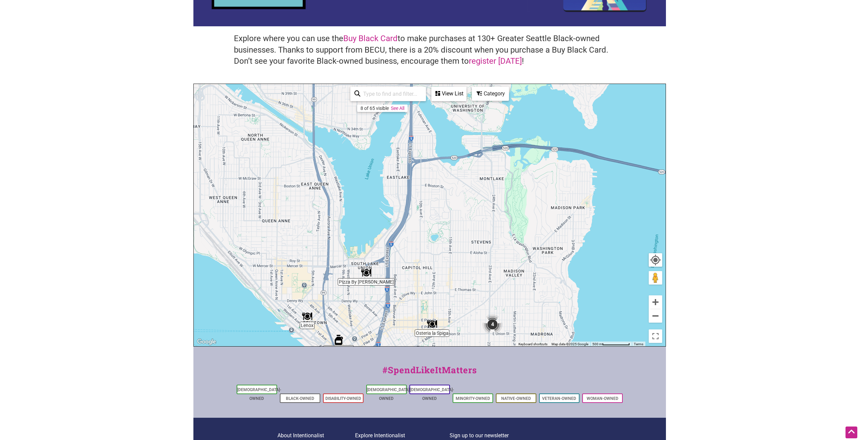
drag, startPoint x: 442, startPoint y: 254, endPoint x: 444, endPoint y: 276, distance: 22.3
click at [443, 271] on div "To navigate, press the arrow keys." at bounding box center [430, 215] width 472 height 262
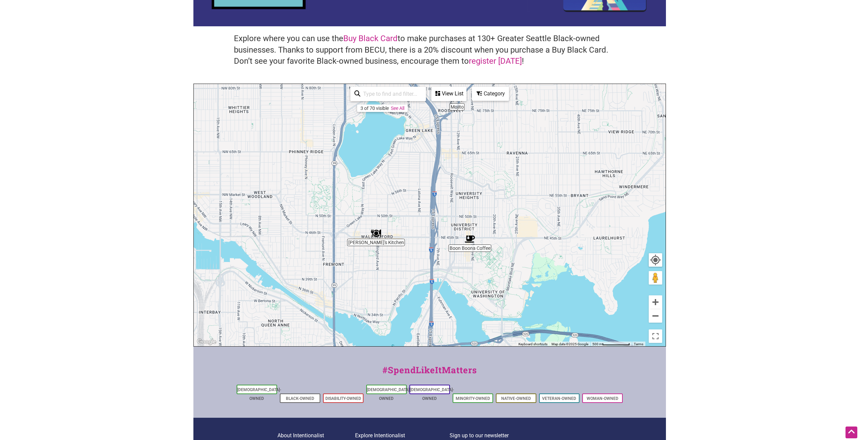
click at [722, 233] on body "× Menu 0 Add a Business Map Blog Store Offers Intentionalist Cards Buy Black Ca…" at bounding box center [429, 137] width 859 height 440
click at [82, 262] on body "× Menu 0 Add a Business Map Blog Store Offers Intentionalist Cards Buy Black Ca…" at bounding box center [429, 137] width 859 height 440
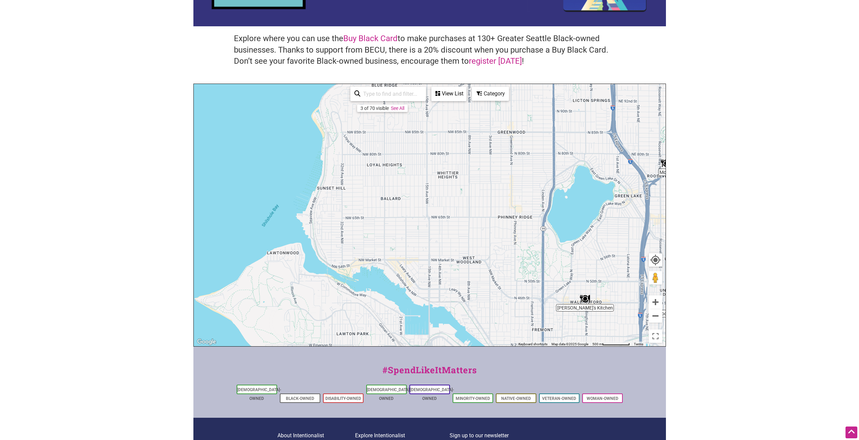
drag, startPoint x: 280, startPoint y: 219, endPoint x: 427, endPoint y: 275, distance: 157.2
click at [427, 275] on div "To navigate, press the arrow keys." at bounding box center [430, 215] width 472 height 262
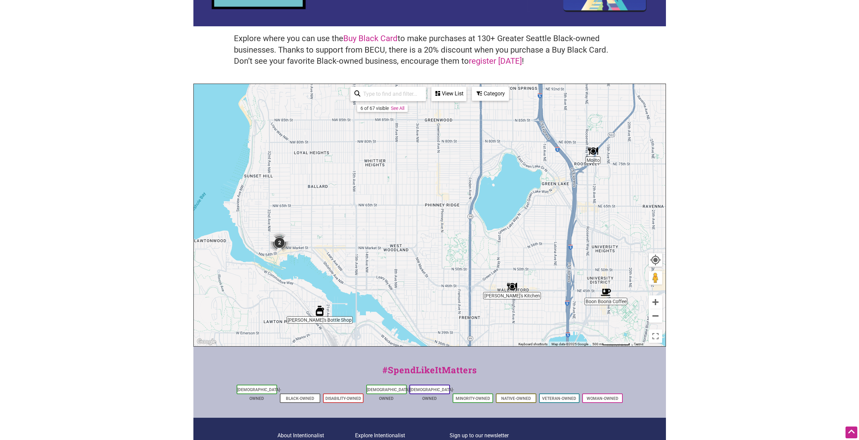
click at [280, 239] on img "2" at bounding box center [280, 243] width 26 height 26
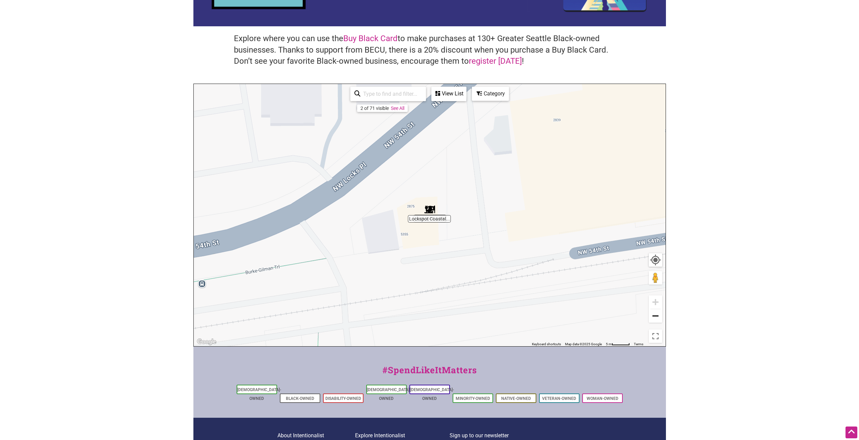
click at [657, 315] on button "Zoom out" at bounding box center [654, 315] width 13 height 13
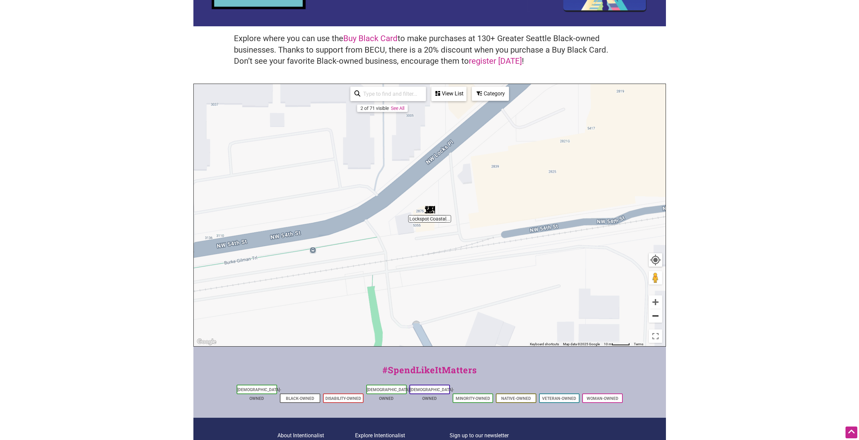
click at [657, 315] on button "Zoom out" at bounding box center [654, 315] width 13 height 13
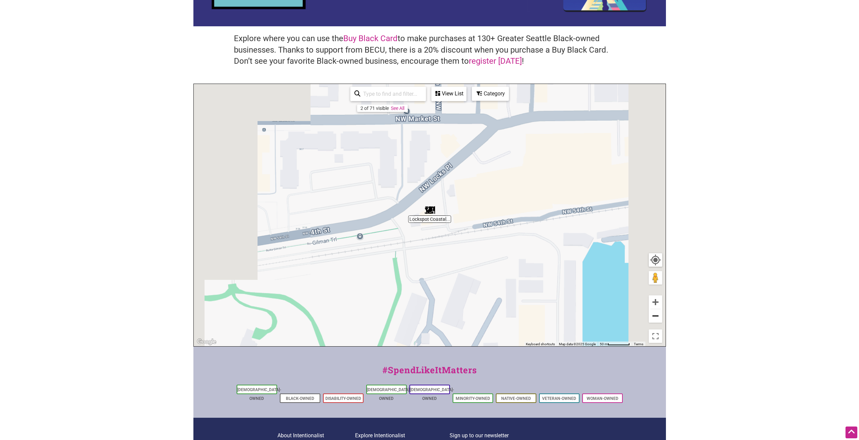
click at [657, 315] on button "Zoom out" at bounding box center [654, 315] width 13 height 13
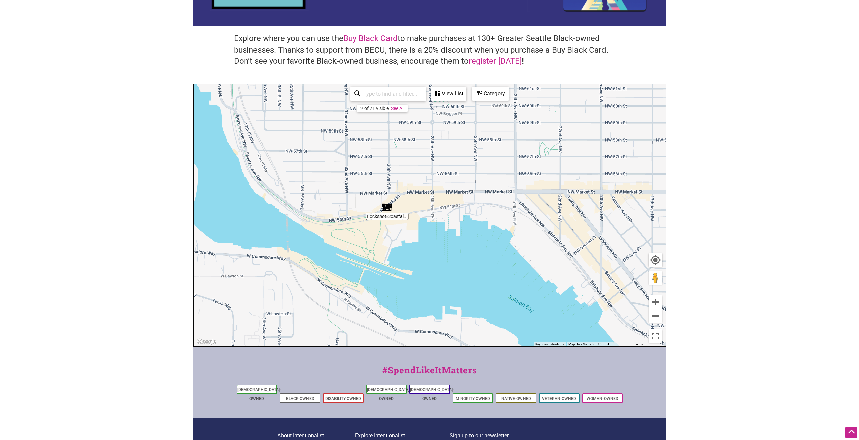
drag, startPoint x: 541, startPoint y: 272, endPoint x: 362, endPoint y: 246, distance: 180.7
click at [373, 249] on div "To navigate, press the arrow keys." at bounding box center [430, 215] width 472 height 262
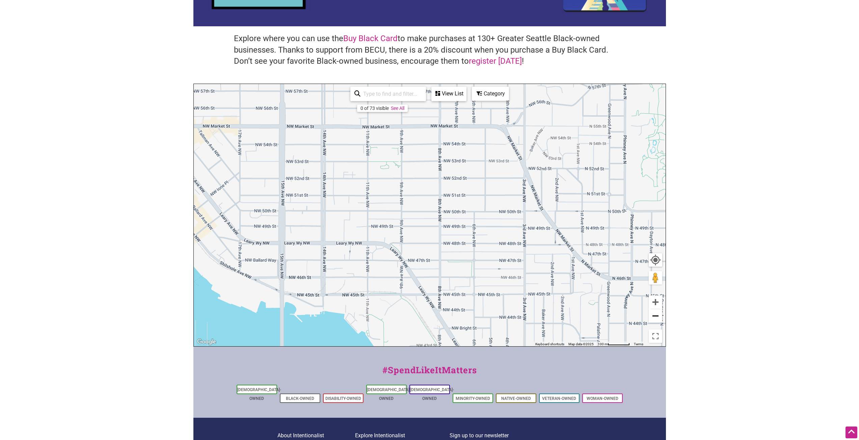
click at [655, 316] on button "Zoom out" at bounding box center [654, 315] width 13 height 13
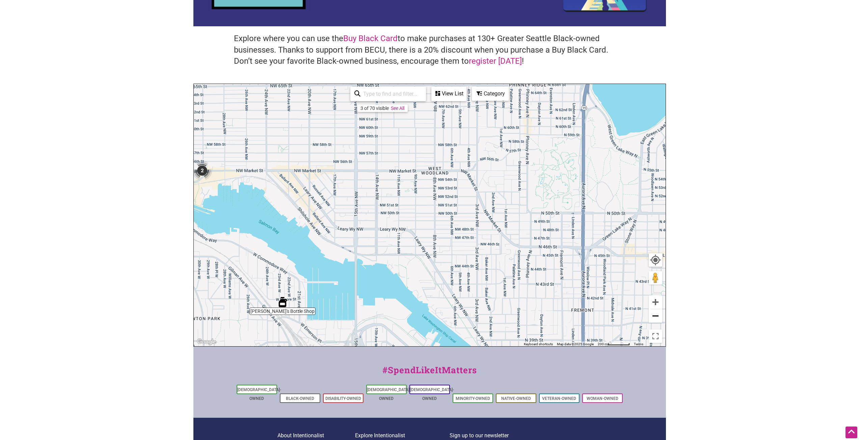
click at [655, 316] on button "Zoom out" at bounding box center [654, 315] width 13 height 13
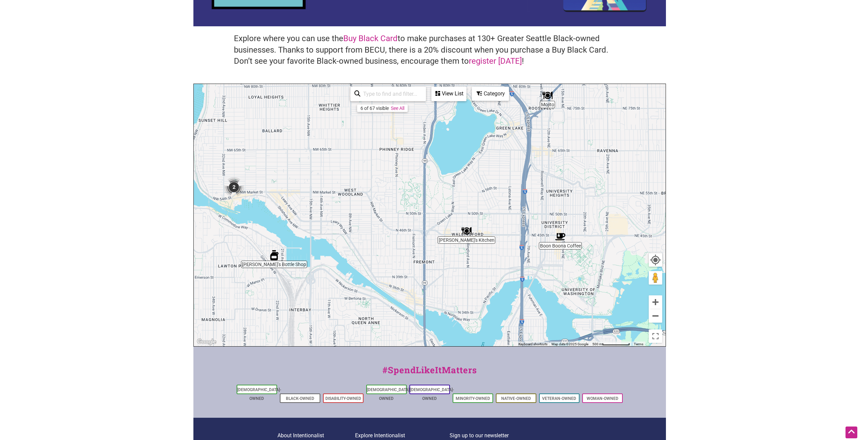
drag, startPoint x: 553, startPoint y: 281, endPoint x: 426, endPoint y: 283, distance: 126.9
click at [426, 283] on div "To navigate, press the arrow keys." at bounding box center [430, 215] width 472 height 262
